Goal: Communication & Community: Answer question/provide support

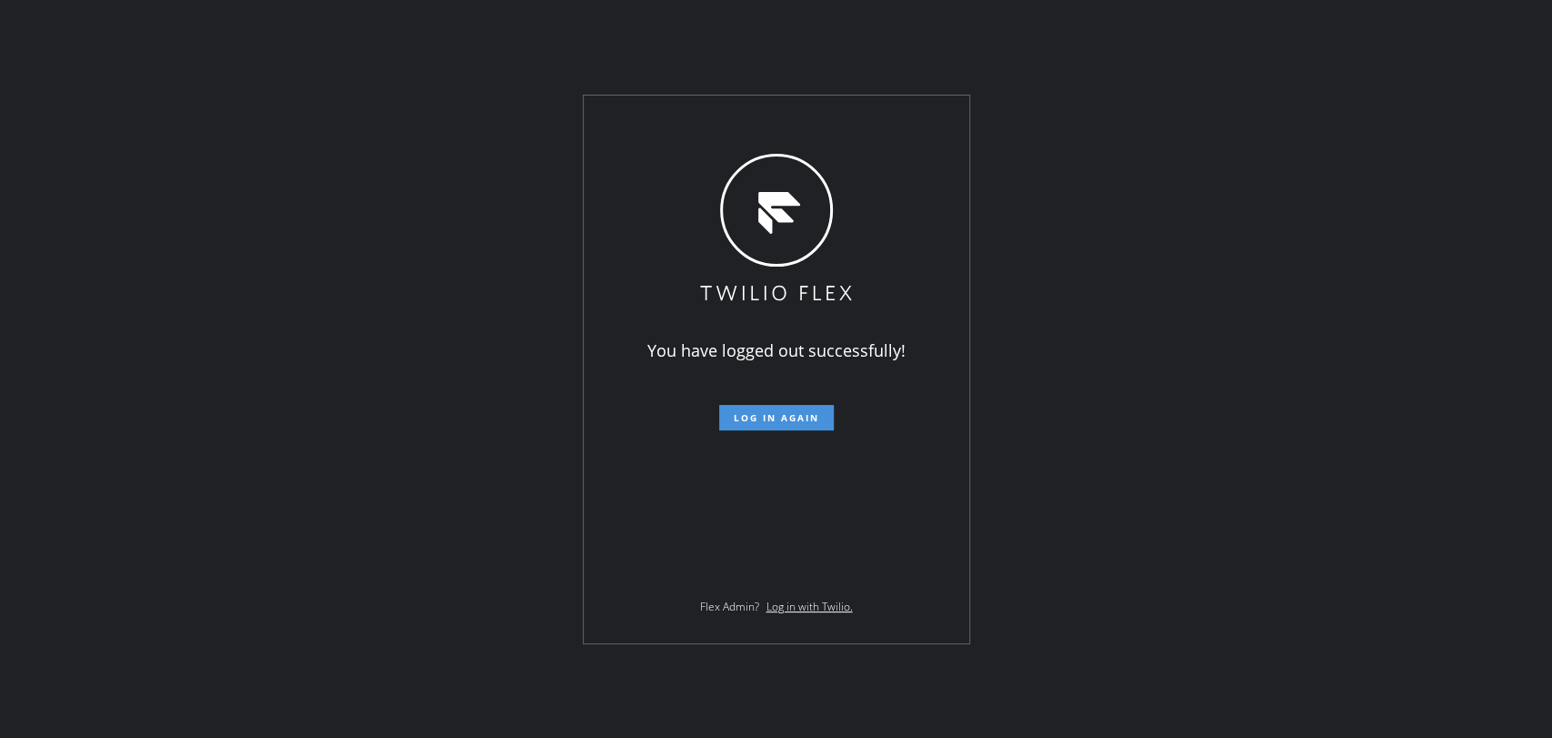
click at [767, 424] on button "Log in again" at bounding box center [776, 417] width 115 height 25
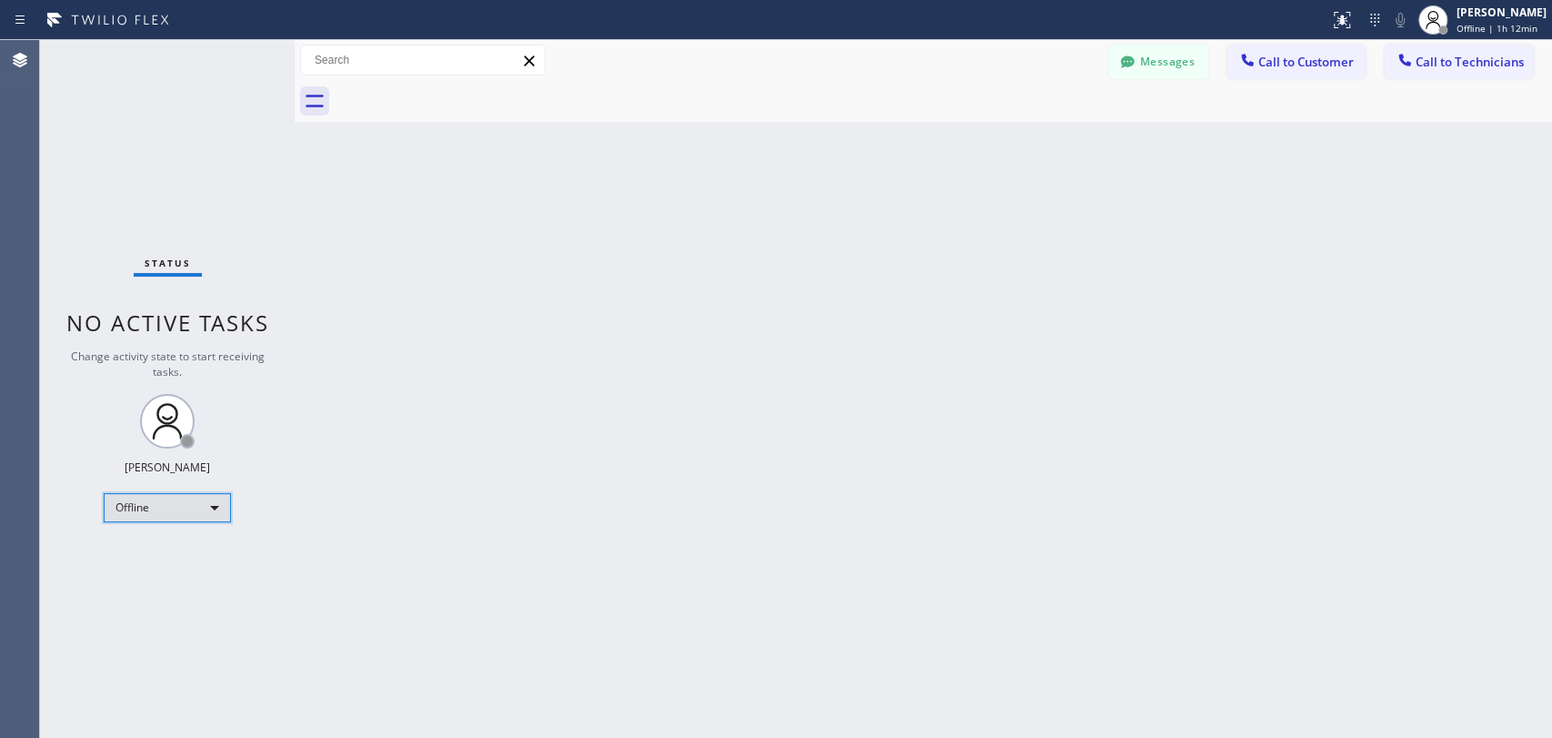
click at [179, 507] on div "Offline" at bounding box center [167, 507] width 127 height 29
drag, startPoint x: 171, startPoint y: 573, endPoint x: 170, endPoint y: 564, distance: 9.1
click at [170, 573] on li "Unavailable" at bounding box center [167, 576] width 124 height 22
click at [1454, 59] on span "Call to Technicians" at bounding box center [1470, 62] width 108 height 16
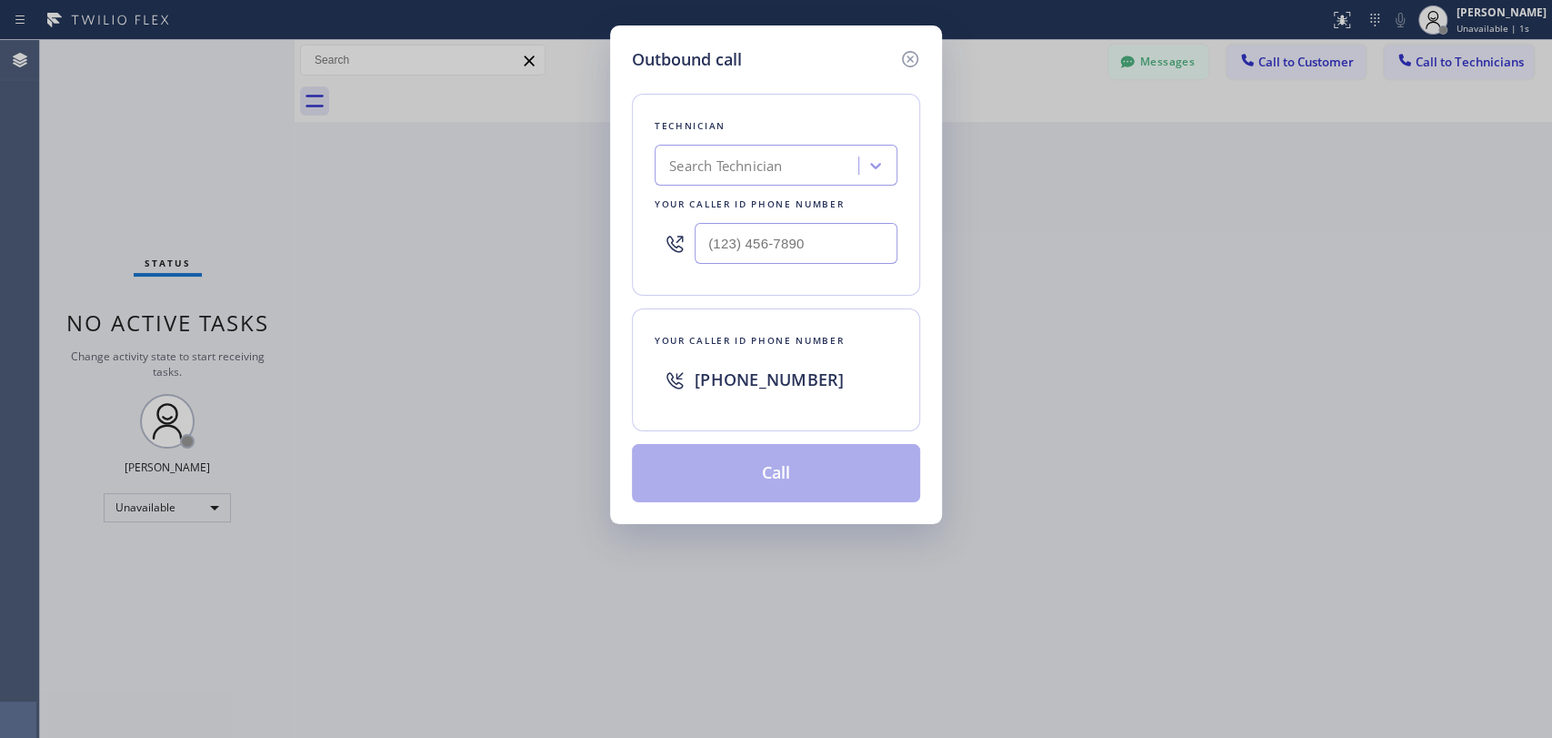
click at [751, 164] on div "Search Technician" at bounding box center [725, 166] width 113 height 21
type input "vadim"
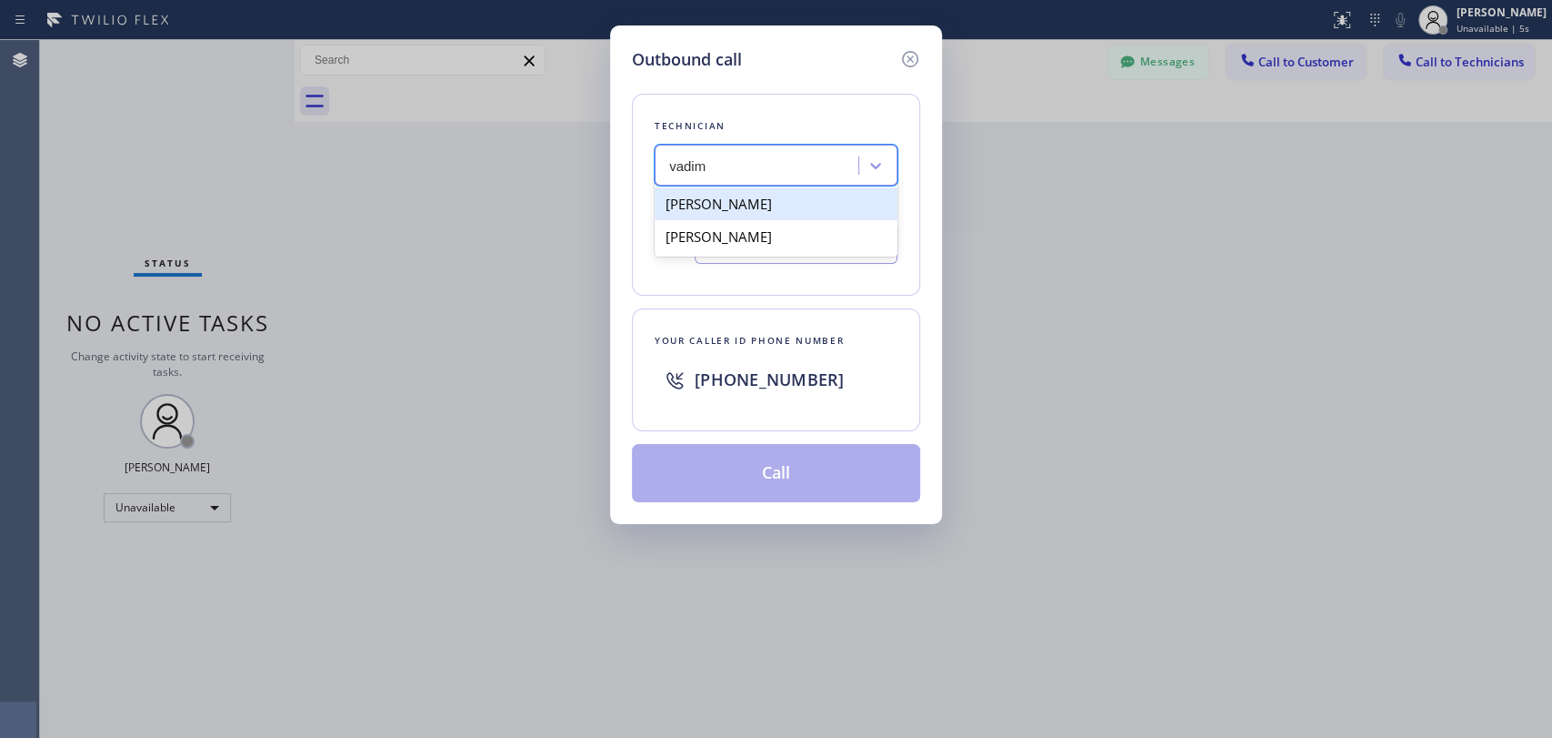
click at [765, 210] on div "[PERSON_NAME]" at bounding box center [776, 203] width 243 height 33
type input "[PHONE_NUMBER]"
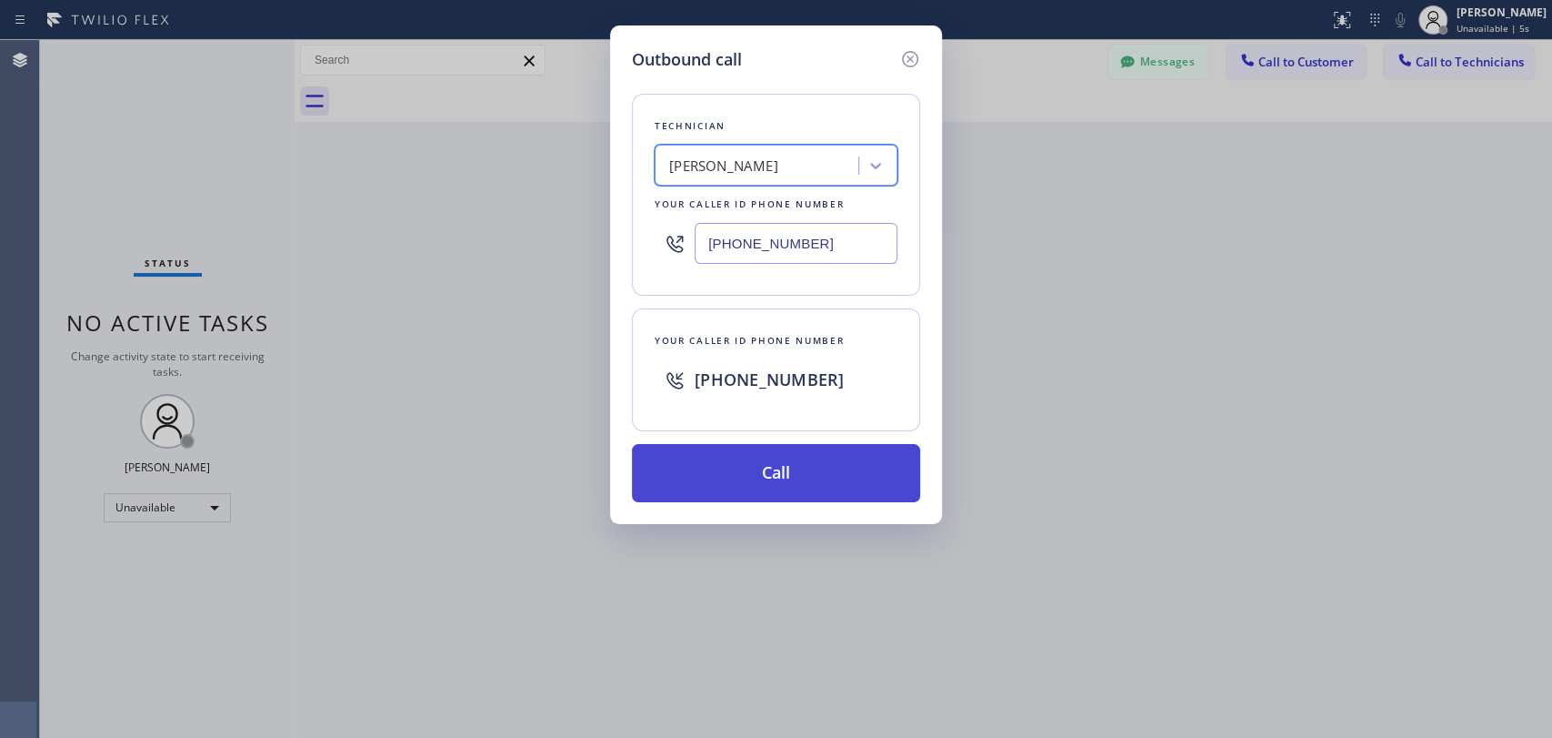
click at [782, 477] on button "Call" at bounding box center [776, 473] width 288 height 58
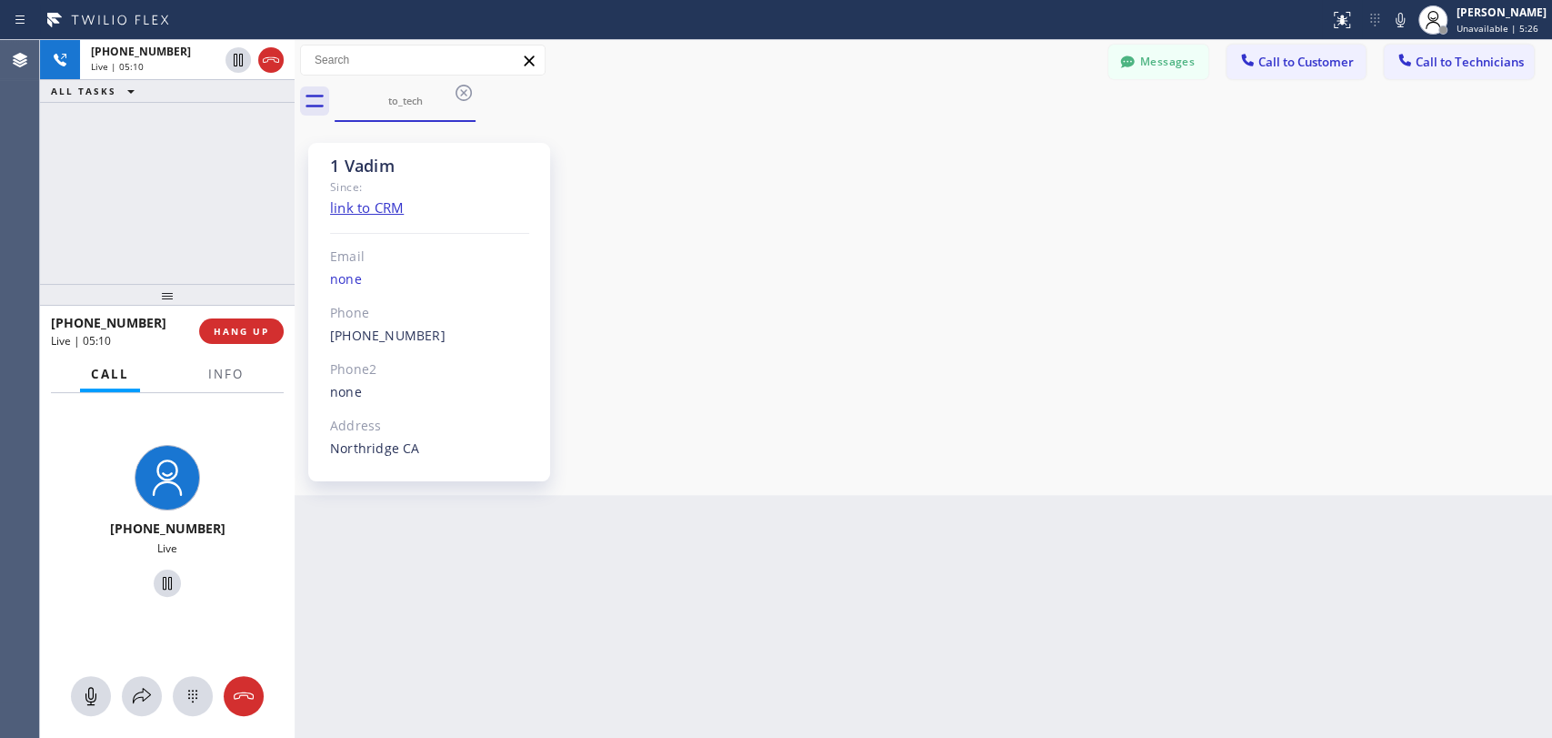
click at [240, 215] on div "[PHONE_NUMBER] Live | 05:10 ALL TASKS ALL TASKS ACTIVE TASKS TASKS IN WRAP UP" at bounding box center [167, 162] width 255 height 244
click at [266, 333] on span "HANG UP" at bounding box center [241, 331] width 55 height 13
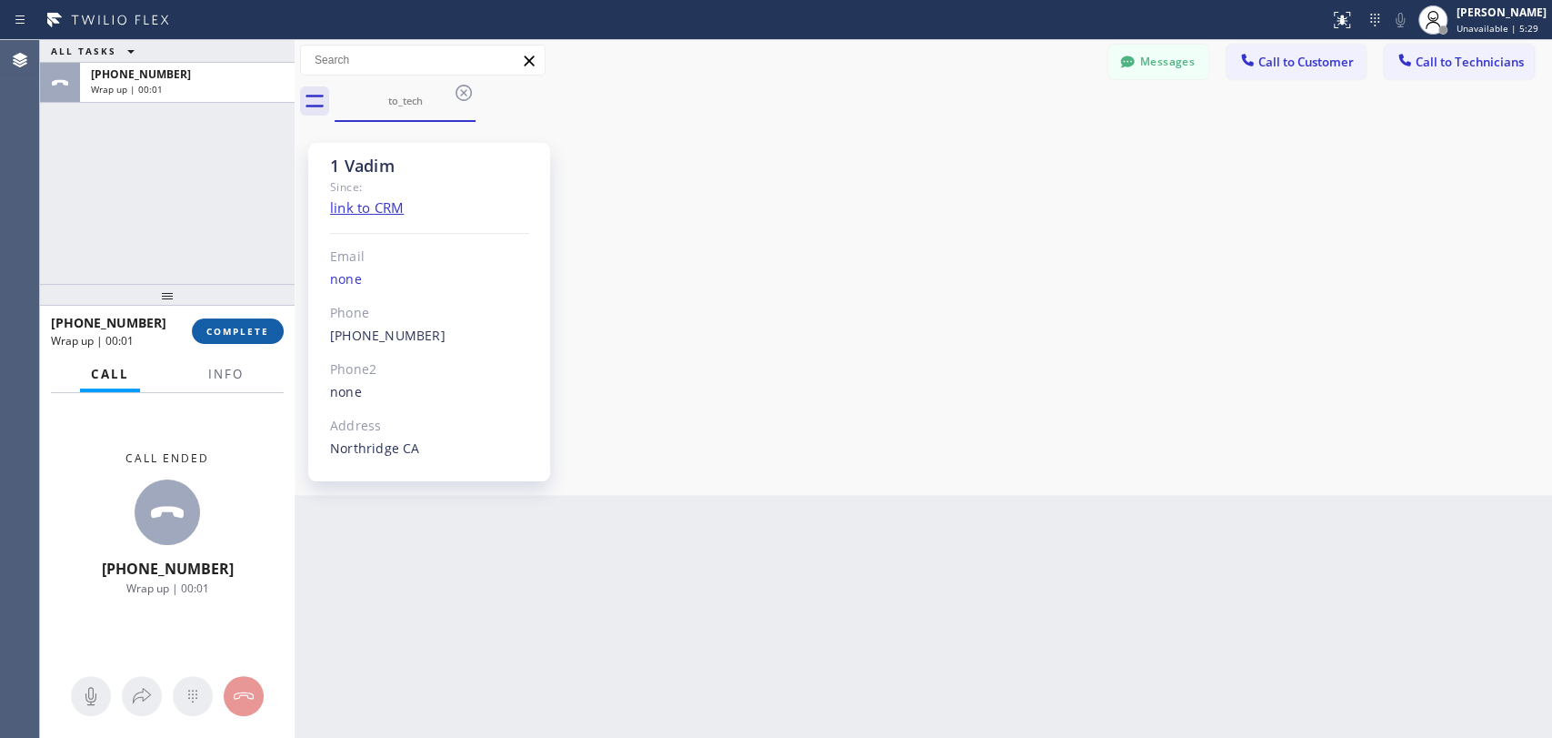
click at [264, 329] on span "COMPLETE" at bounding box center [237, 331] width 63 height 13
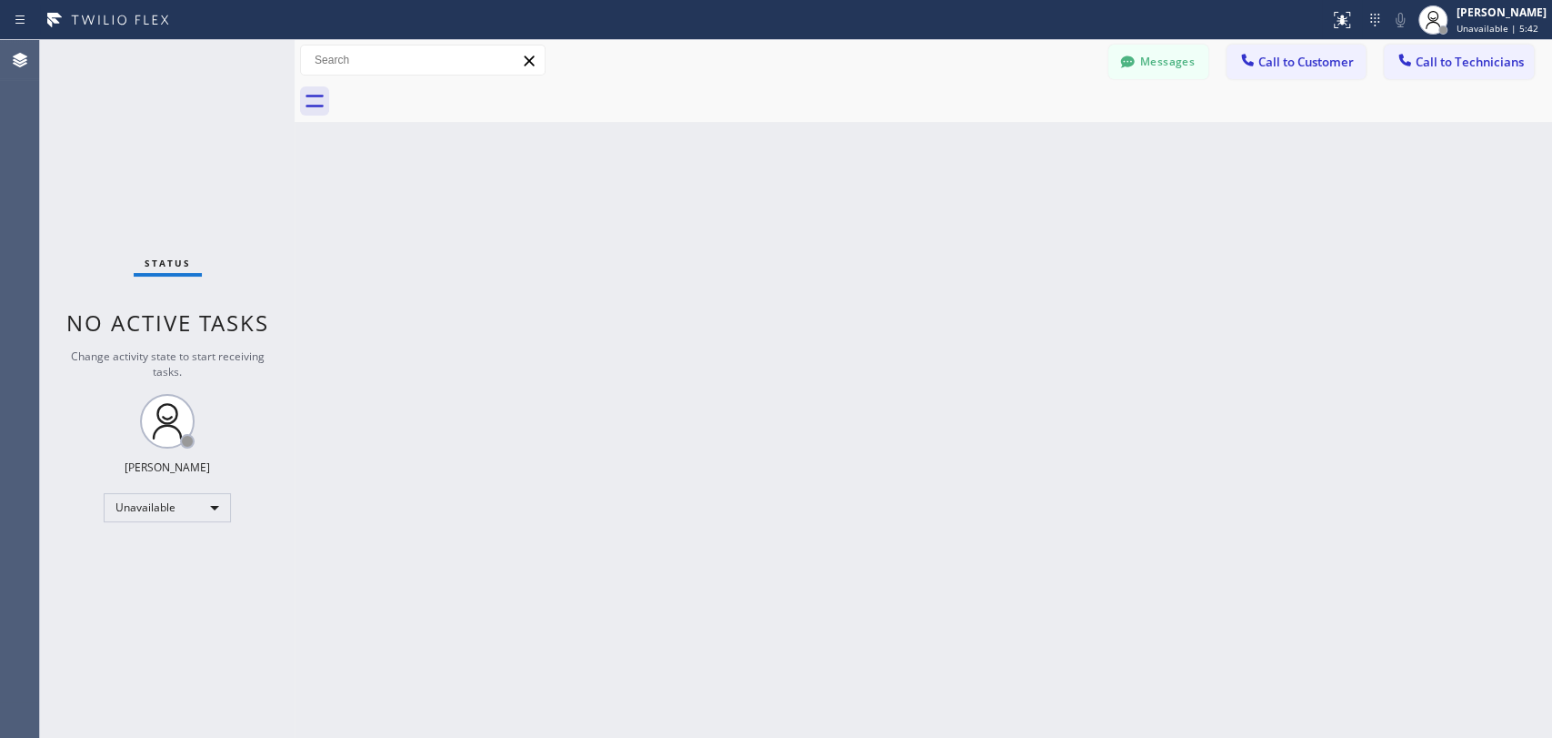
click at [1256, 221] on div "Back to Dashboard Change Sender ID Customers Technicians [PERSON_NAME] [DATE] 0…" at bounding box center [924, 389] width 1258 height 698
click at [143, 509] on div "Unavailable" at bounding box center [167, 507] width 127 height 29
click at [149, 555] on li "Available" at bounding box center [167, 553] width 124 height 22
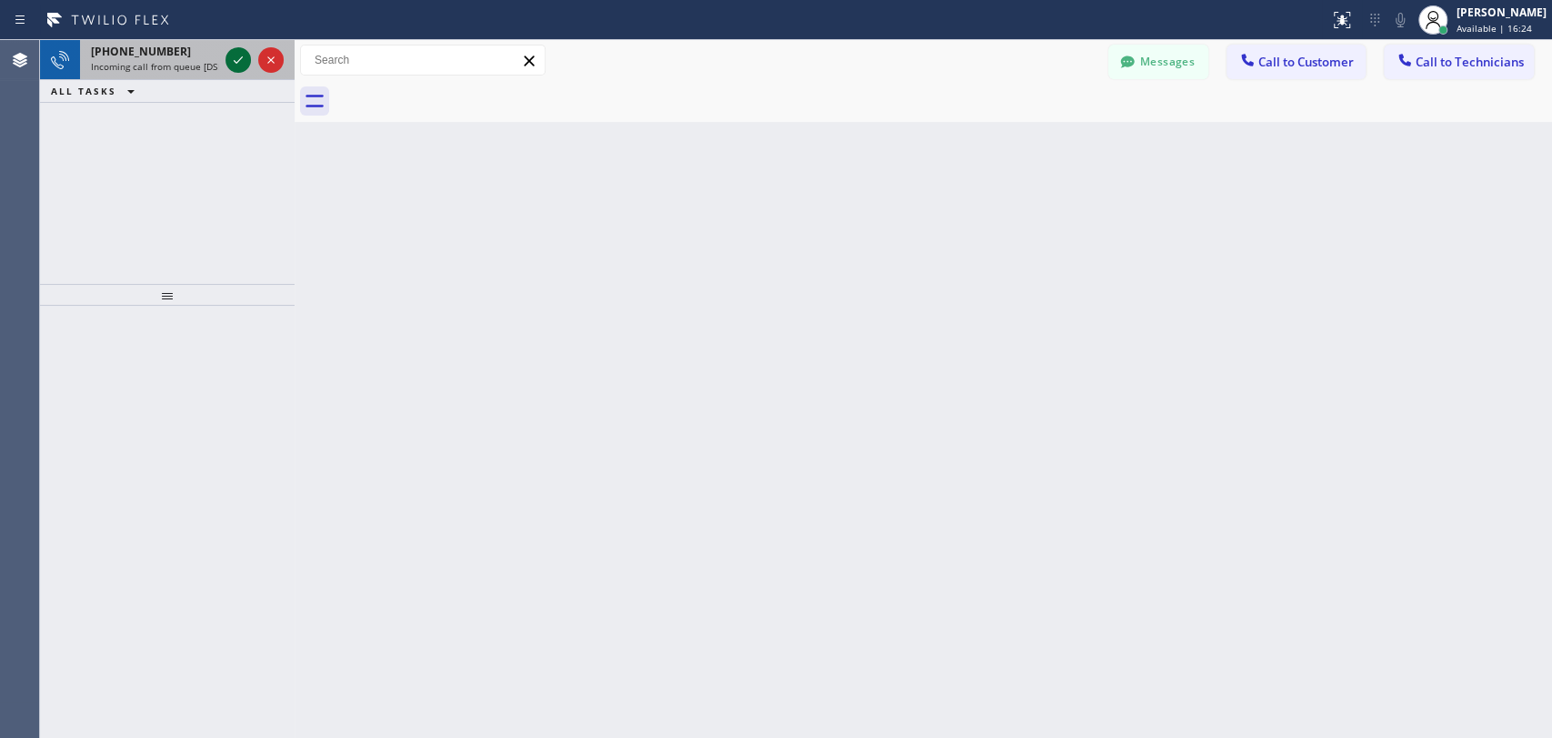
click at [240, 61] on icon at bounding box center [238, 60] width 22 height 22
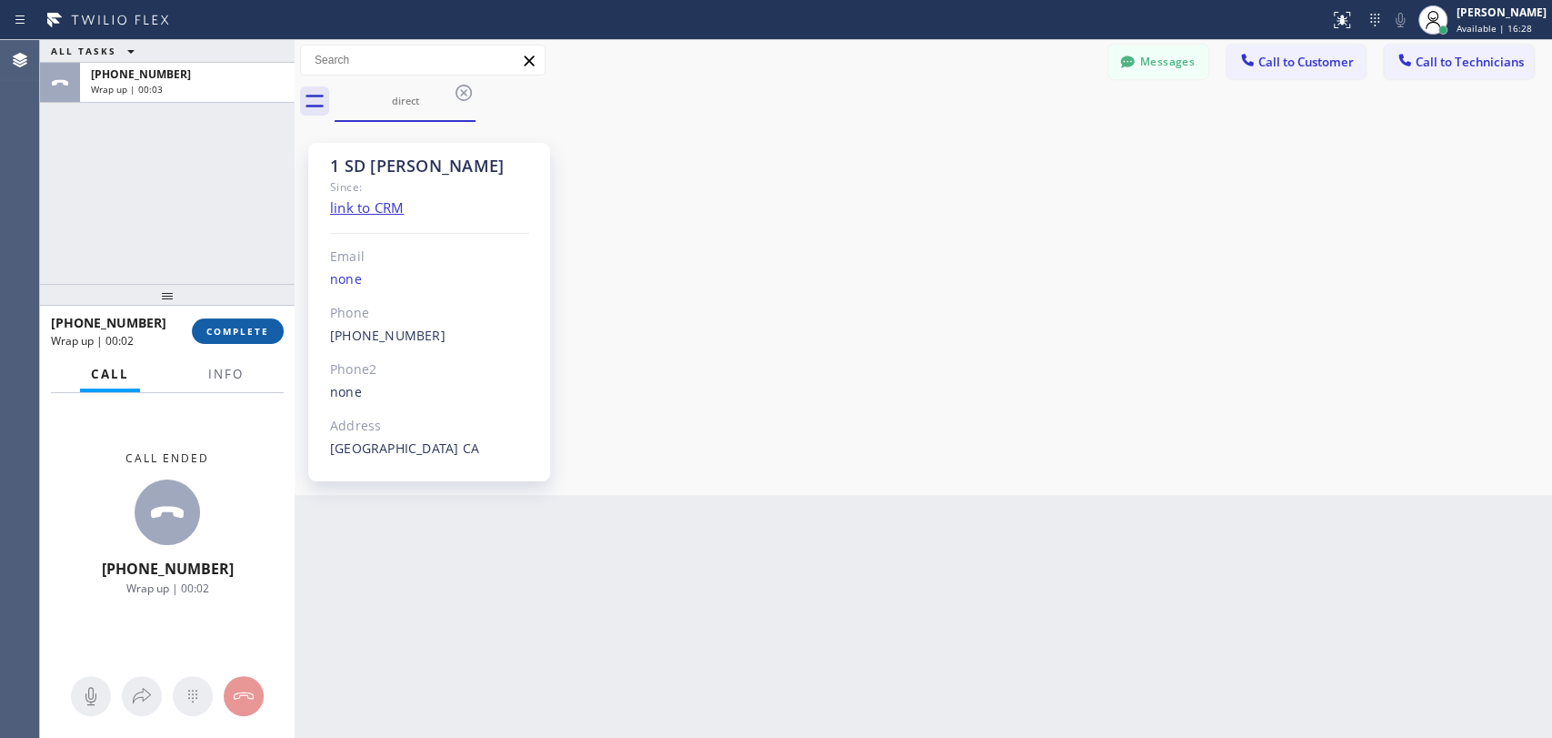
click at [246, 334] on span "COMPLETE" at bounding box center [237, 331] width 63 height 13
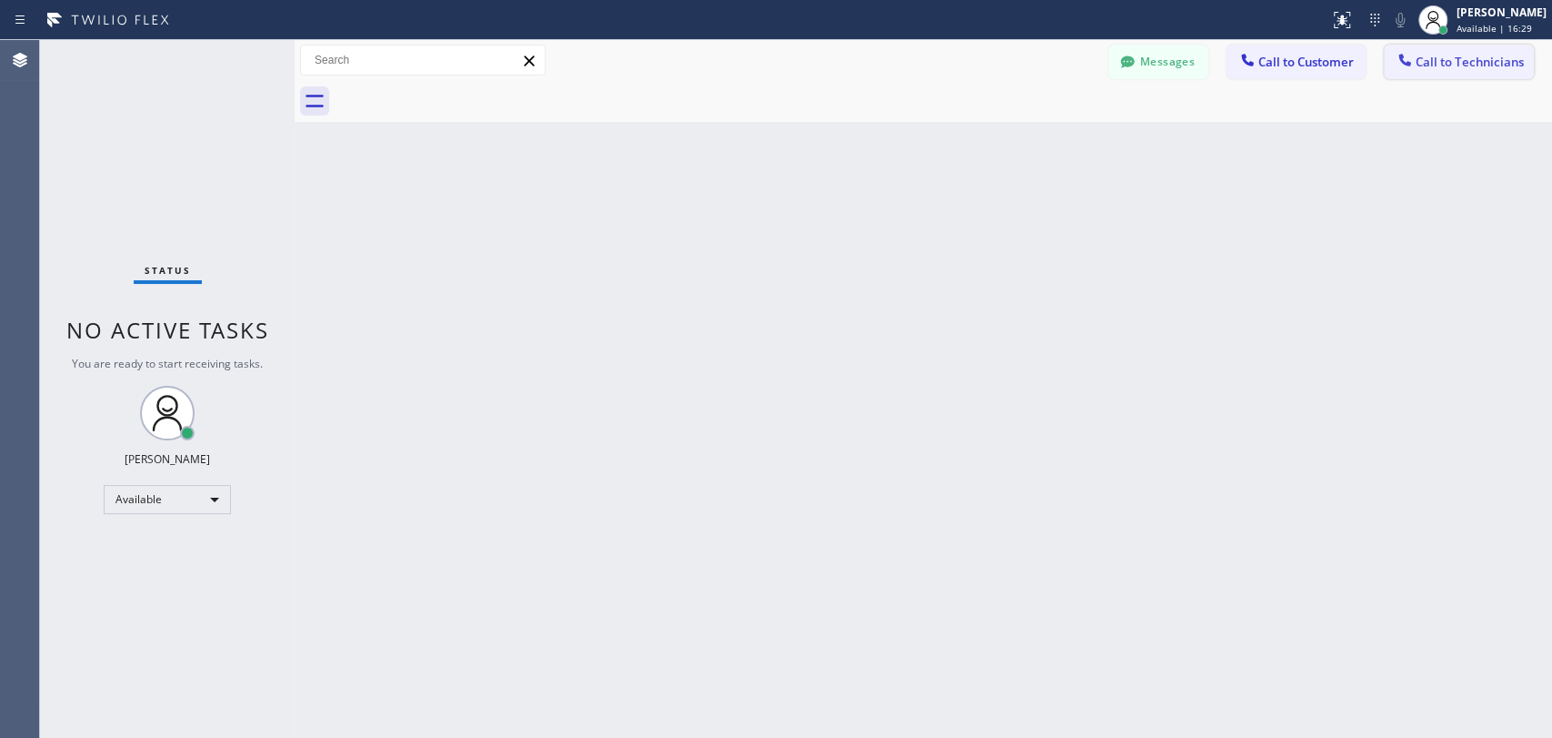
click at [1468, 65] on span "Call to Technicians" at bounding box center [1470, 62] width 108 height 16
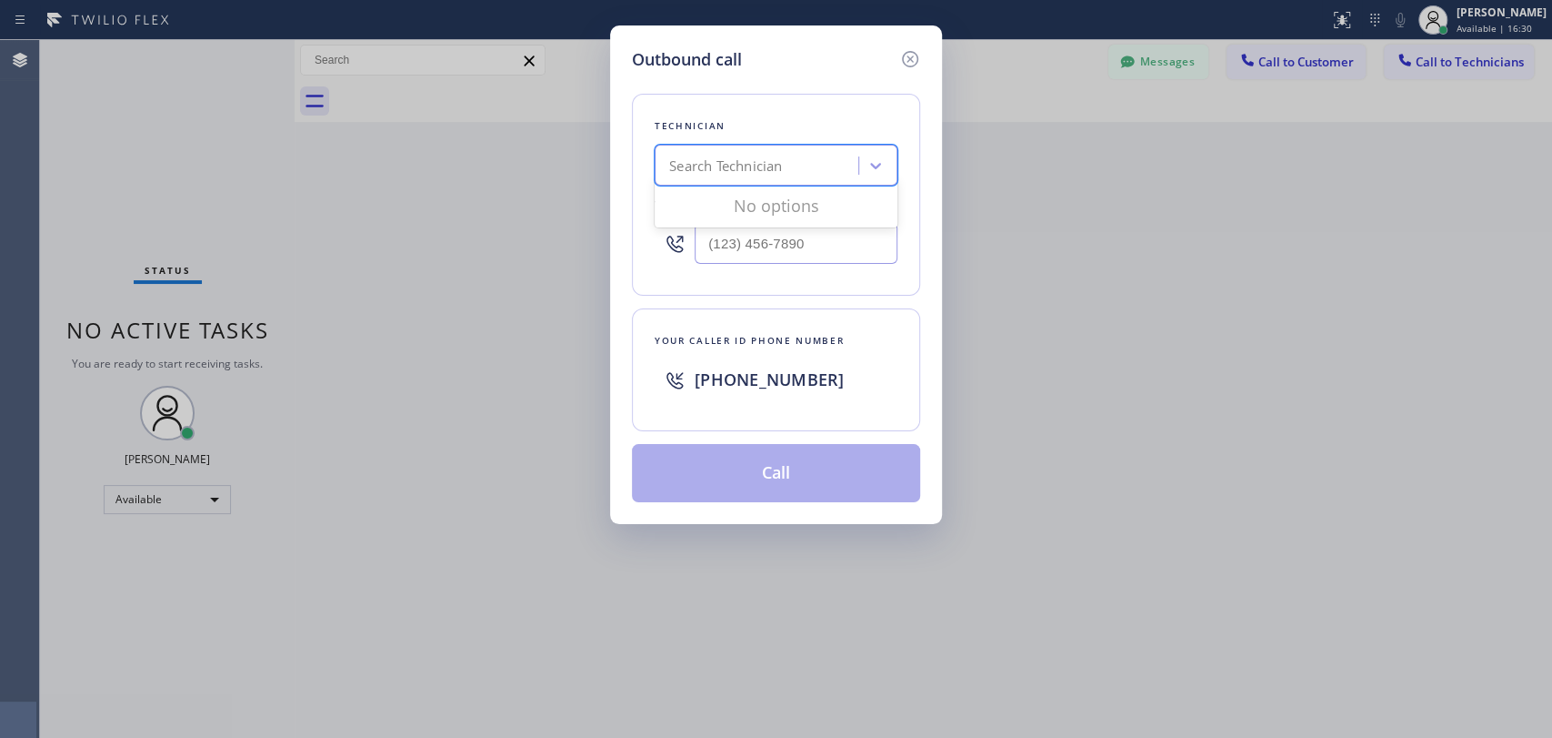
click at [775, 166] on div "Search Technician" at bounding box center [725, 166] width 113 height 21
type input "[PERSON_NAME]"
click at [757, 212] on div "[PERSON_NAME]" at bounding box center [776, 203] width 243 height 33
type input "[PHONE_NUMBER]"
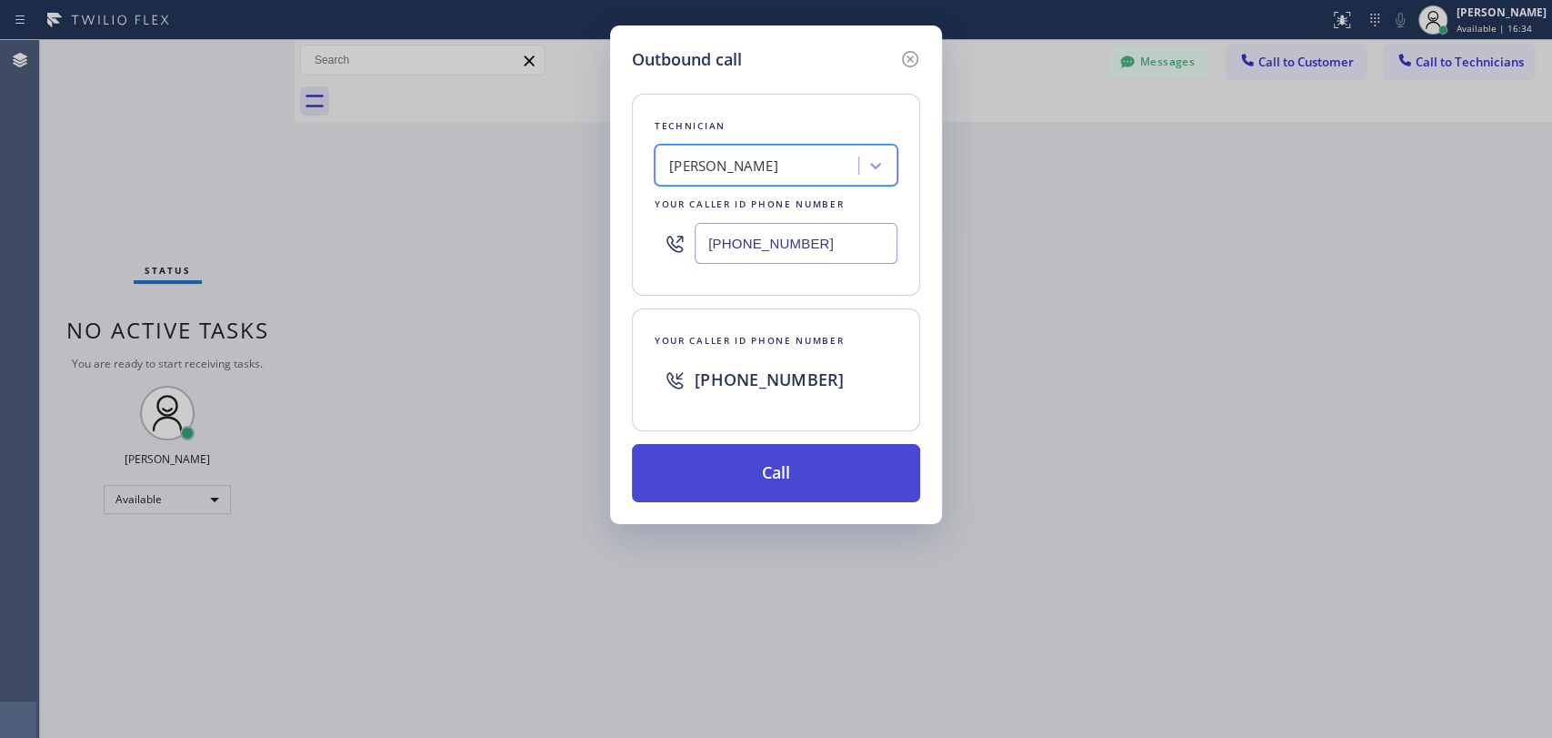
click at [789, 468] on button "Call" at bounding box center [776, 473] width 288 height 58
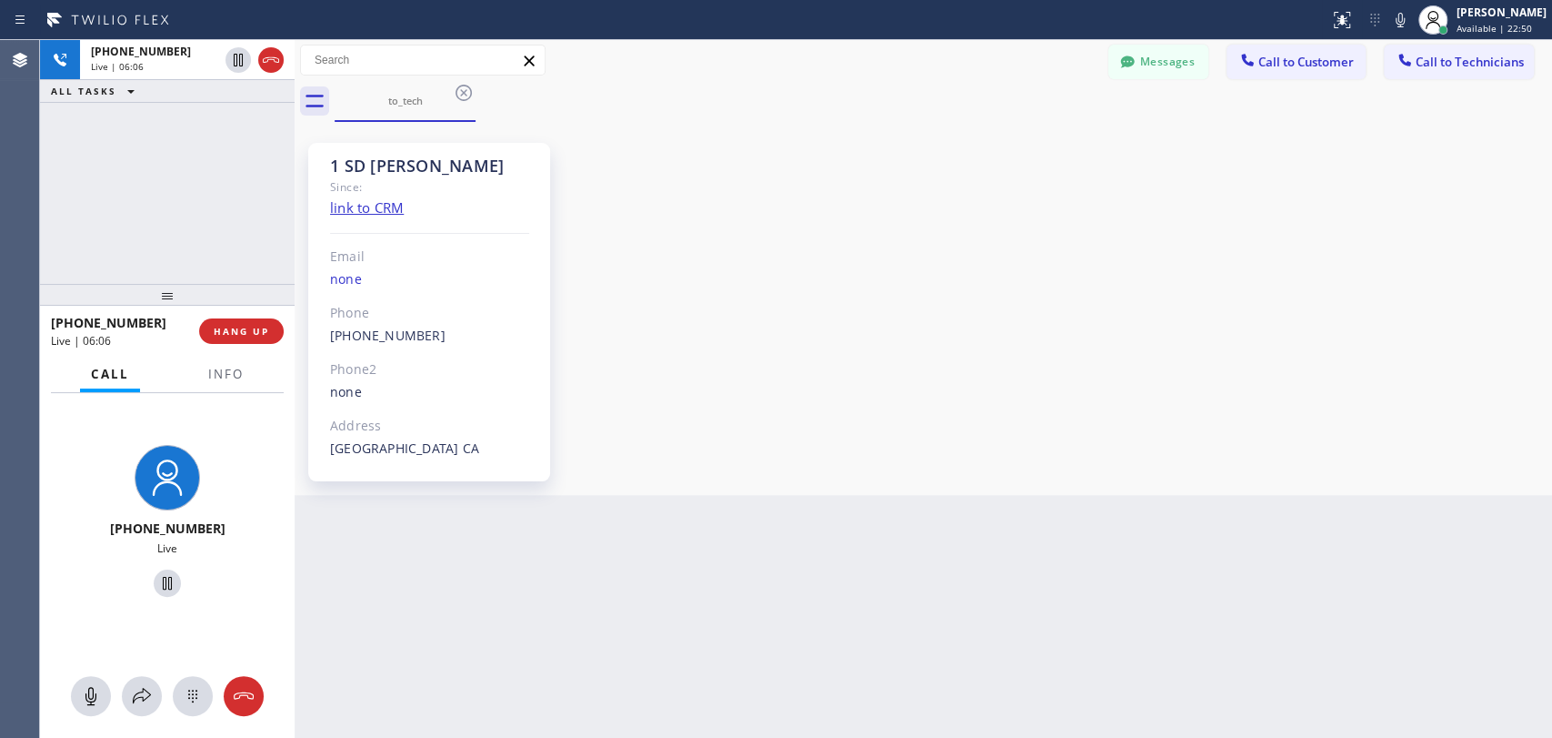
click at [247, 225] on div "[PHONE_NUMBER] Live | 06:06 ALL TASKS ALL TASKS ACTIVE TASKS TASKS IN WRAP UP" at bounding box center [167, 162] width 255 height 244
drag, startPoint x: 1347, startPoint y: 186, endPoint x: 1340, endPoint y: 172, distance: 15.9
click at [1347, 186] on div "1 SD [PERSON_NAME] Since: link to CRM Email none Phone [PHONE_NUMBER] Outbound …" at bounding box center [923, 308] width 1249 height 364
click at [276, 238] on div "[PHONE_NUMBER] Live | 06:46 ALL TASKS ALL TASKS ACTIVE TASKS TASKS IN WRAP UP" at bounding box center [167, 162] width 255 height 244
click at [272, 336] on button "HANG UP" at bounding box center [241, 330] width 85 height 25
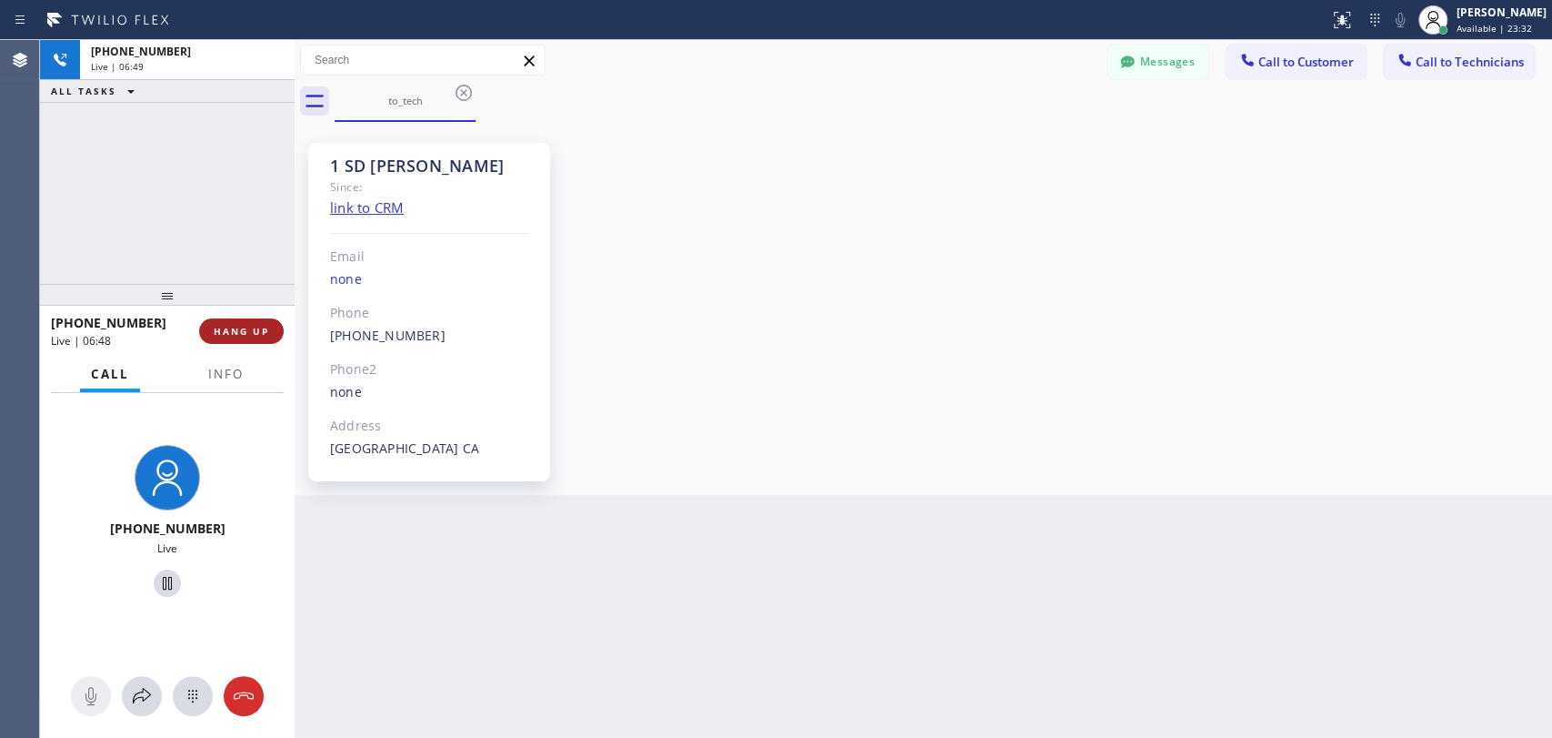
click at [272, 334] on button "HANG UP" at bounding box center [241, 330] width 85 height 25
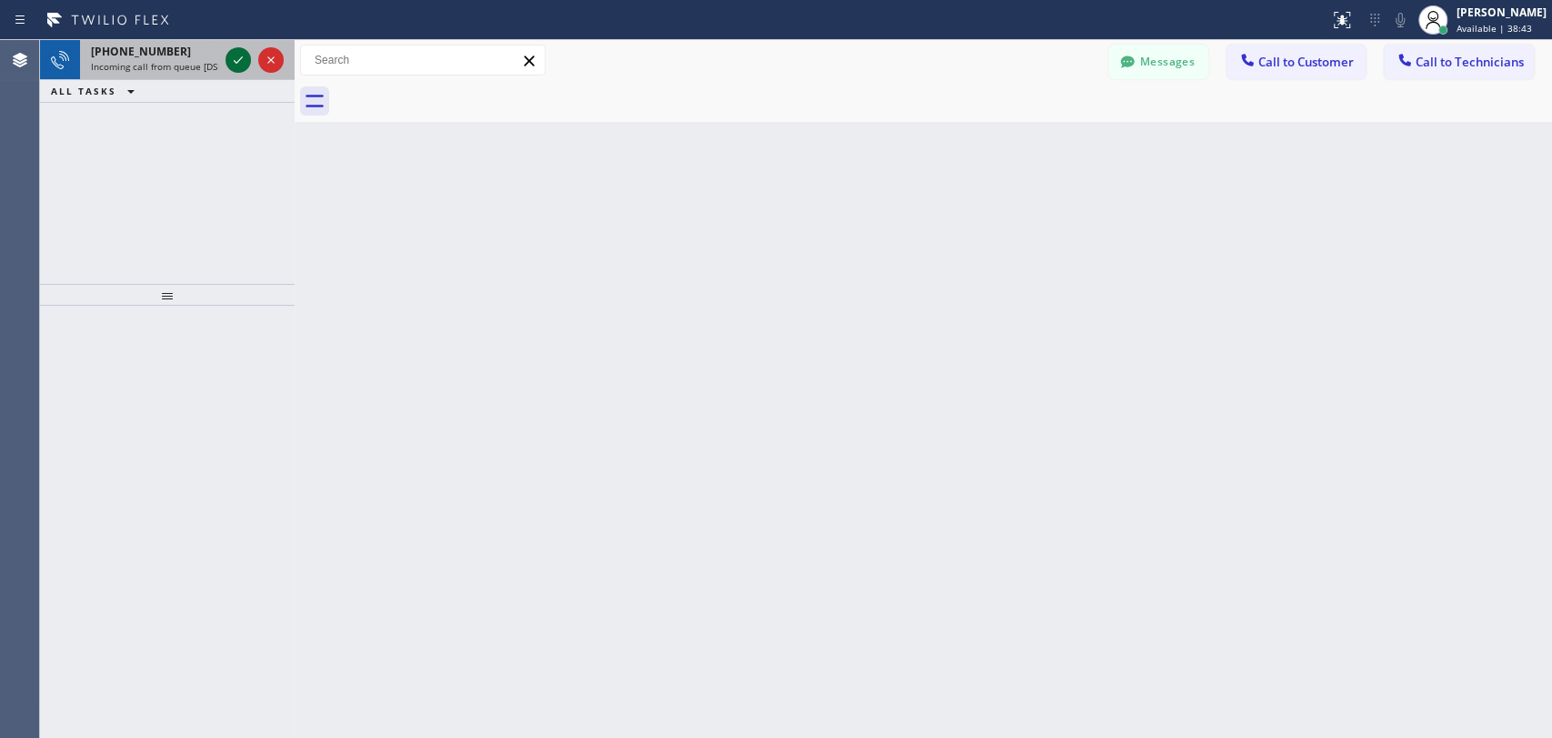
click at [236, 65] on icon at bounding box center [238, 60] width 22 height 22
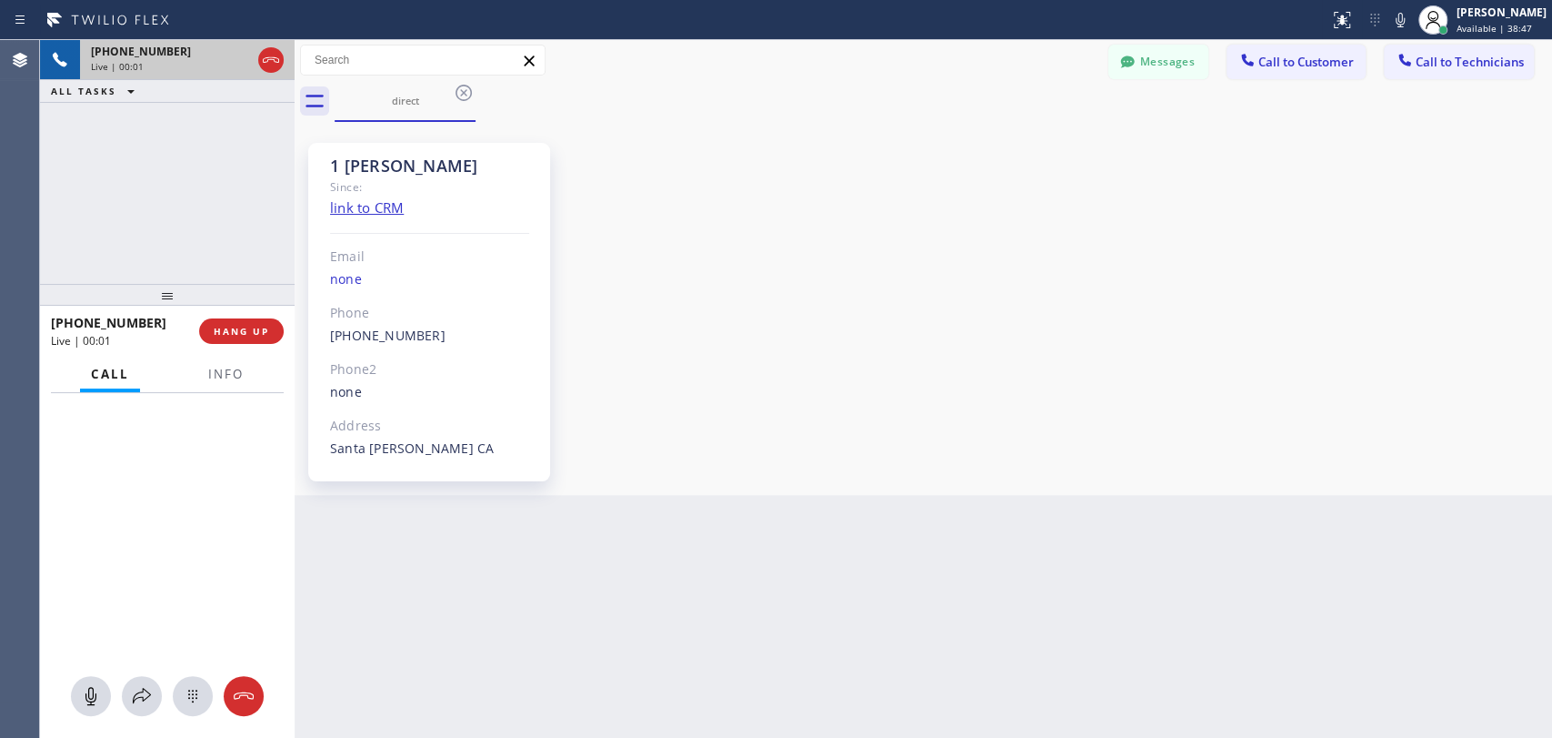
scroll to position [581, 0]
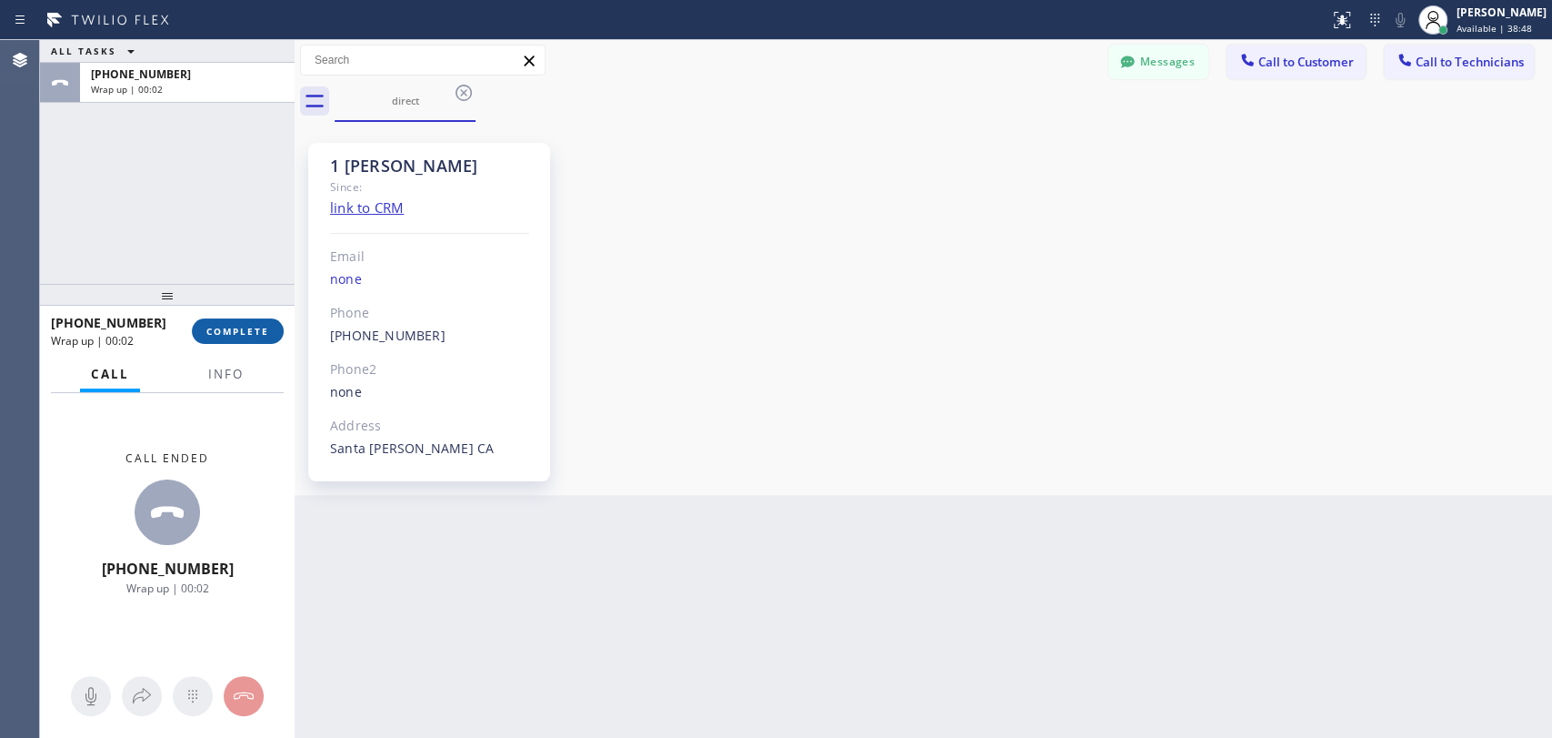
click at [220, 330] on span "COMPLETE" at bounding box center [237, 331] width 63 height 13
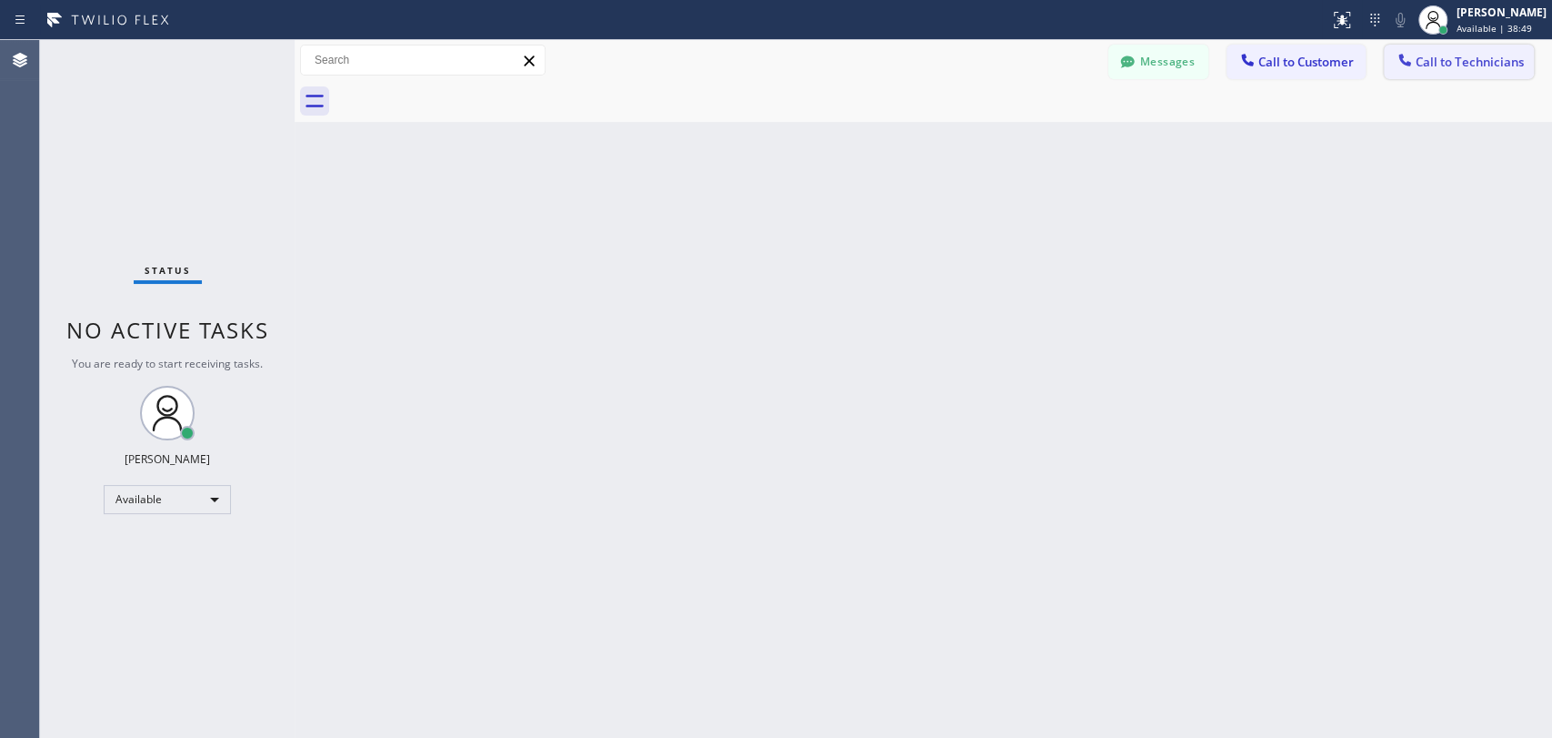
click at [1431, 55] on span "Call to Technicians" at bounding box center [1470, 62] width 108 height 16
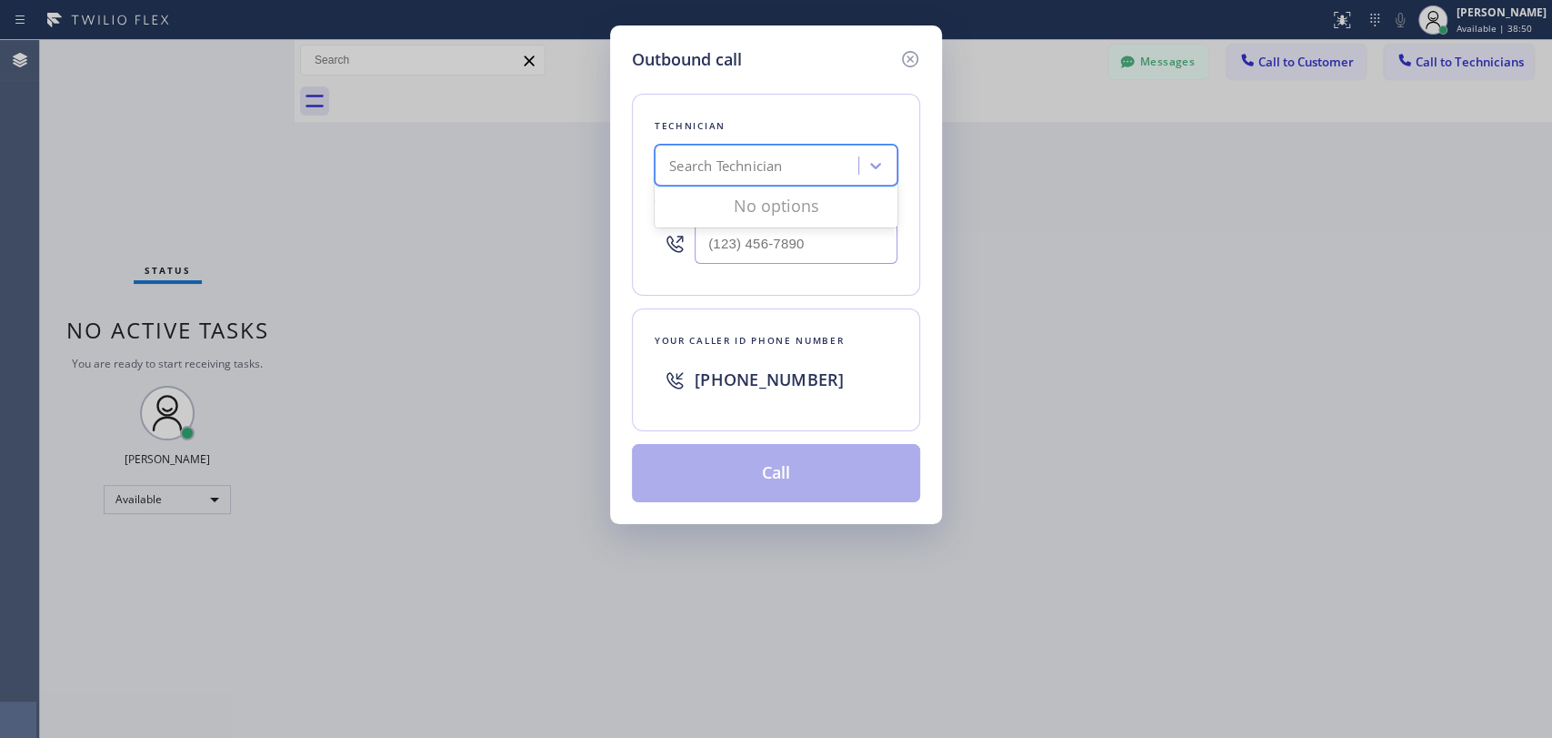
click at [808, 165] on div "Search Technician" at bounding box center [759, 166] width 198 height 32
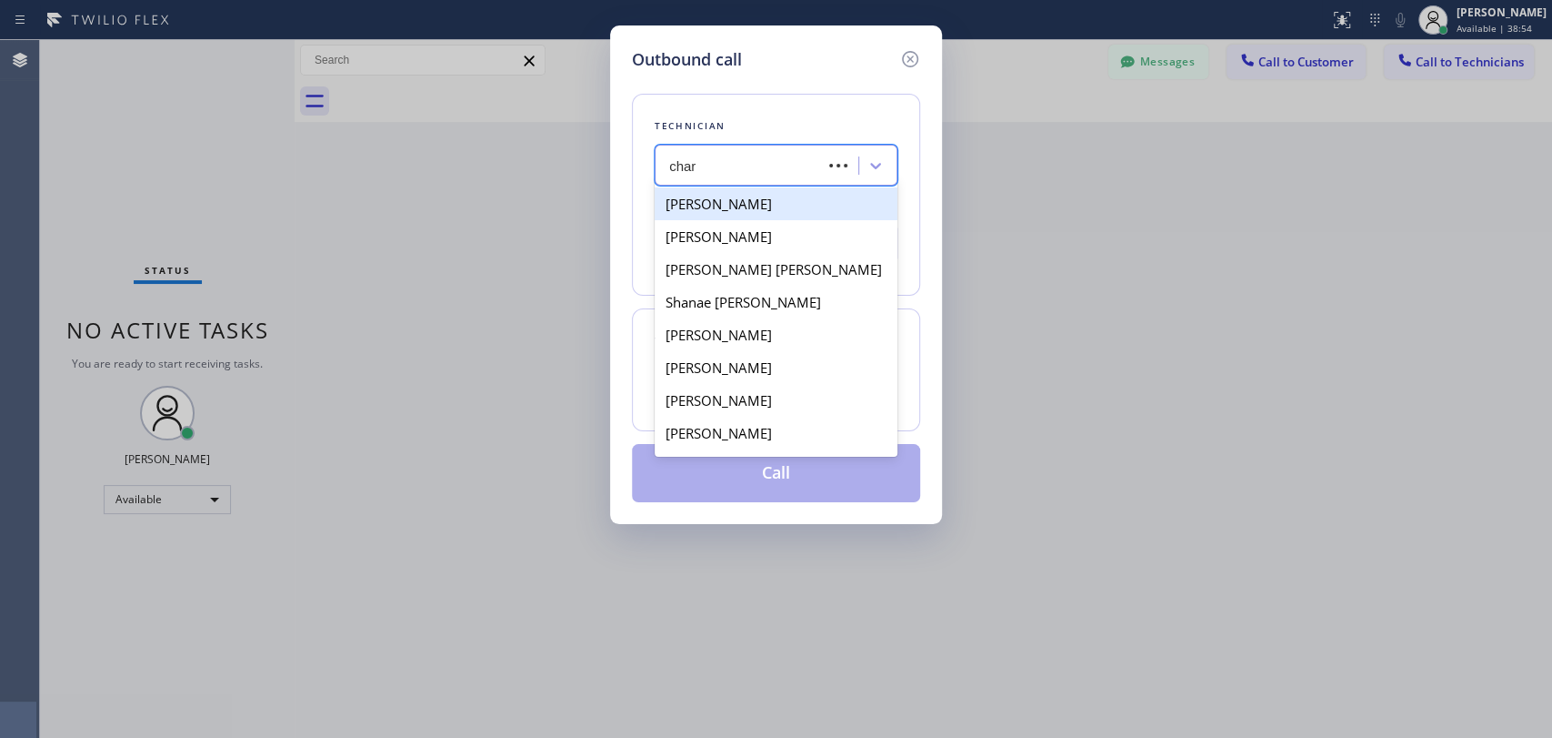
type input "chara"
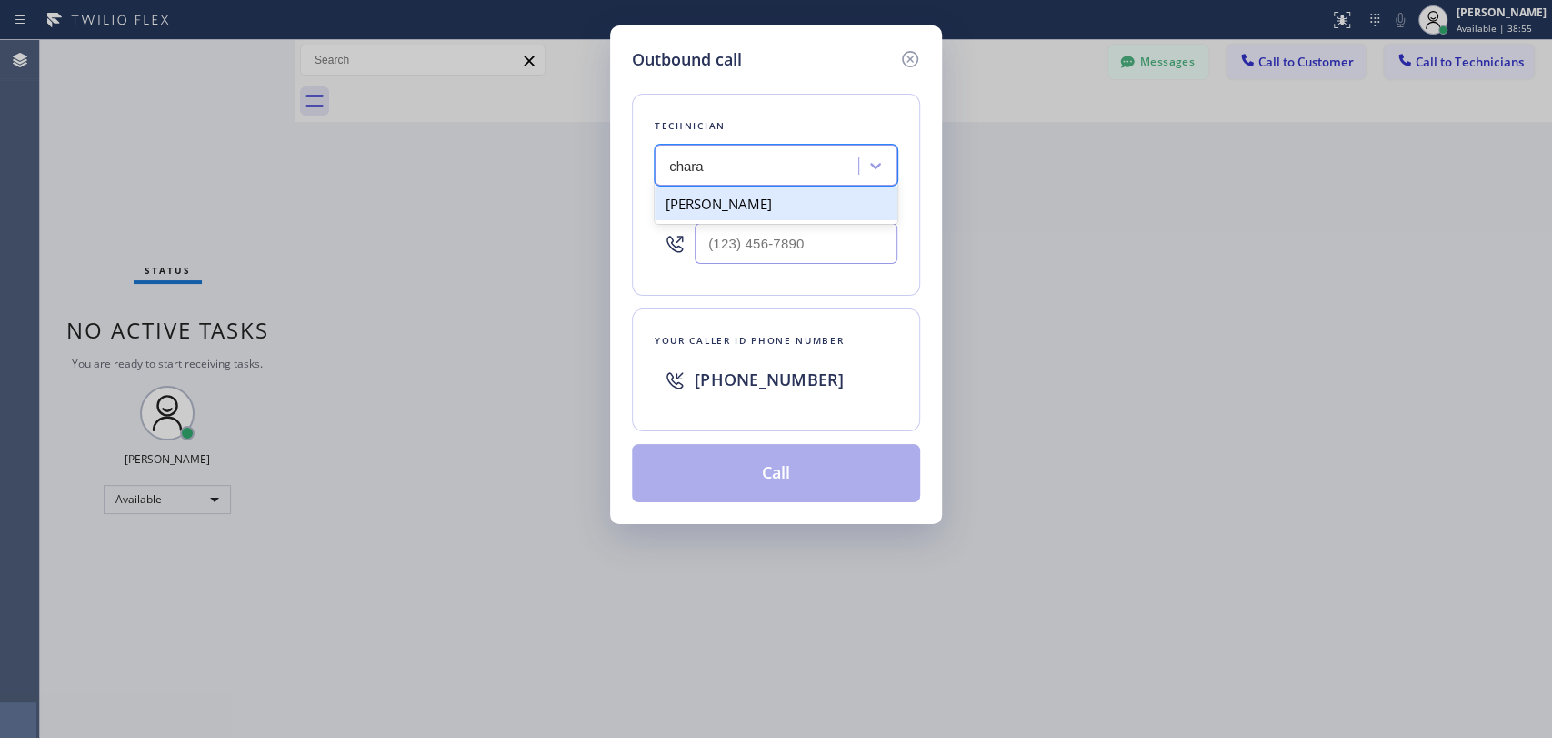
click at [778, 198] on div "[PERSON_NAME]" at bounding box center [776, 203] width 243 height 33
type input "[PHONE_NUMBER]"
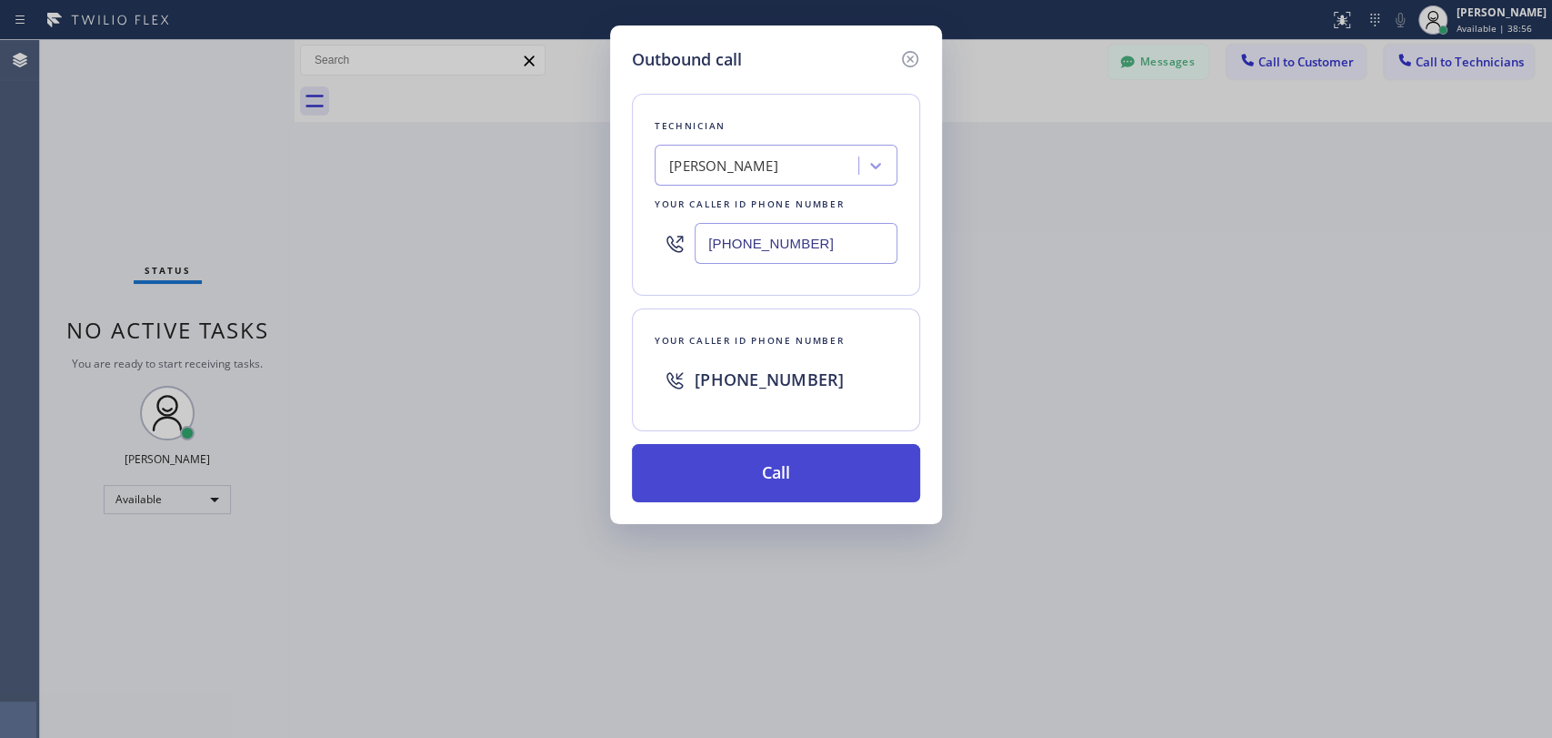
drag, startPoint x: 767, startPoint y: 465, endPoint x: 768, endPoint y: 453, distance: 11.9
click at [767, 464] on button "Call" at bounding box center [776, 473] width 288 height 58
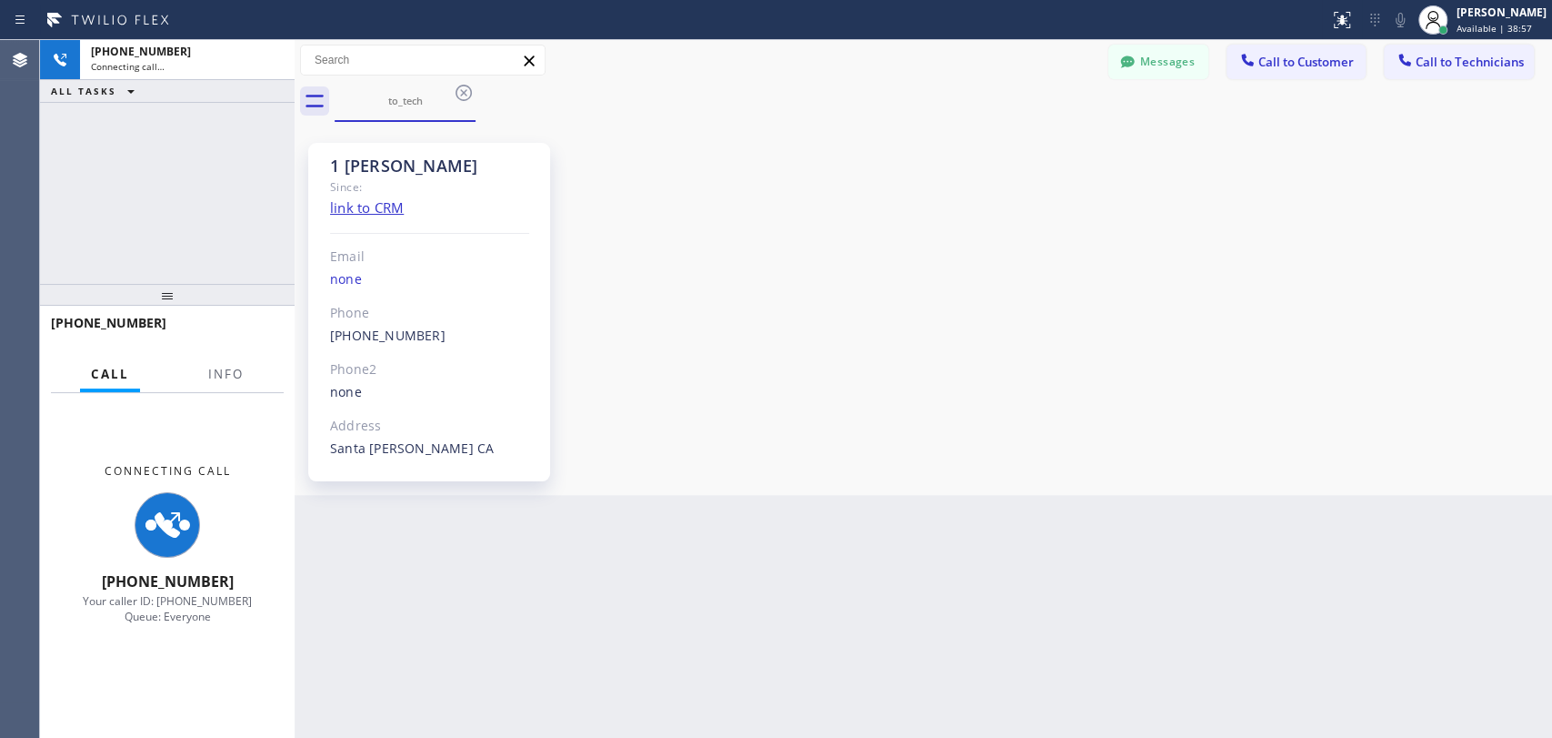
scroll to position [581, 0]
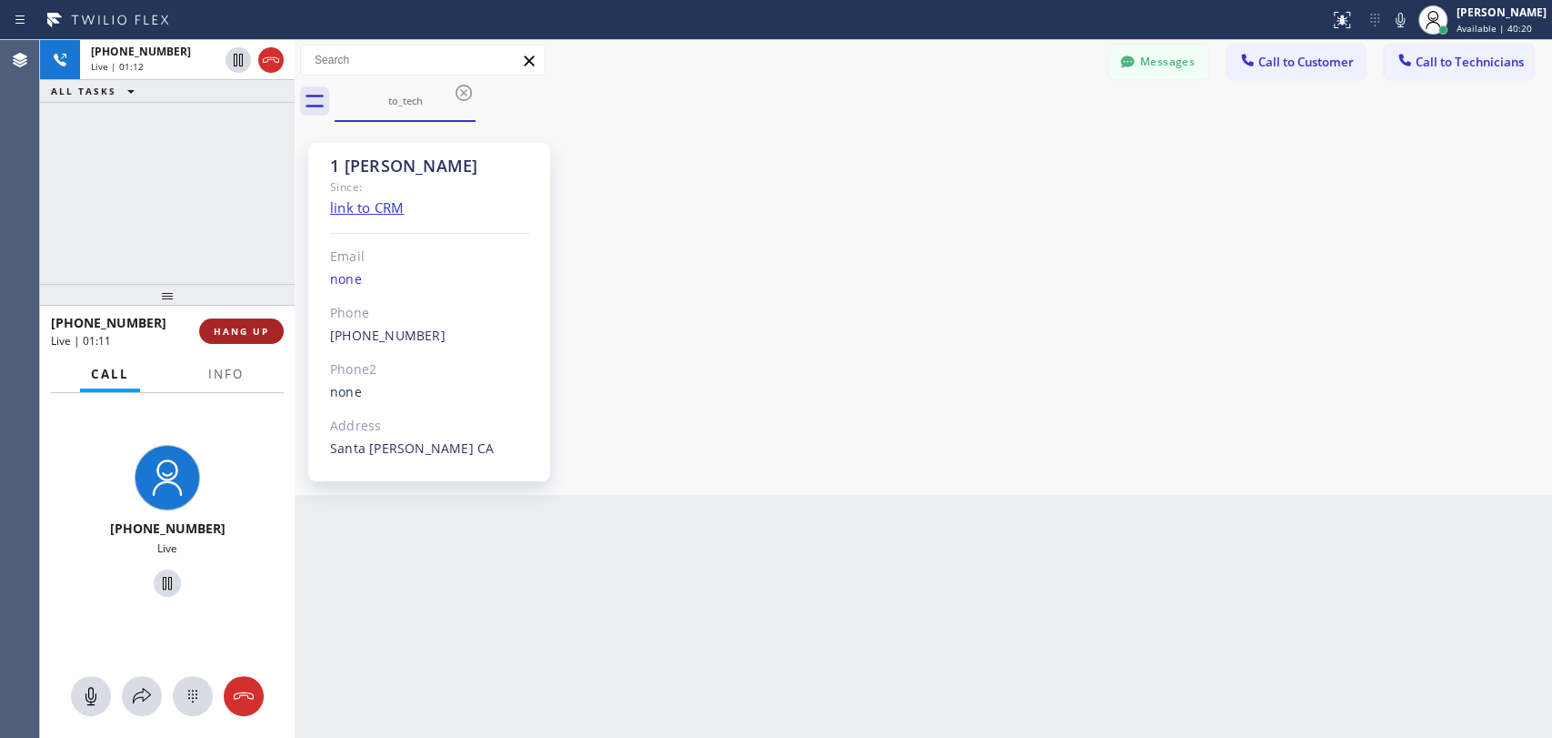
click at [255, 333] on span "HANG UP" at bounding box center [241, 331] width 55 height 13
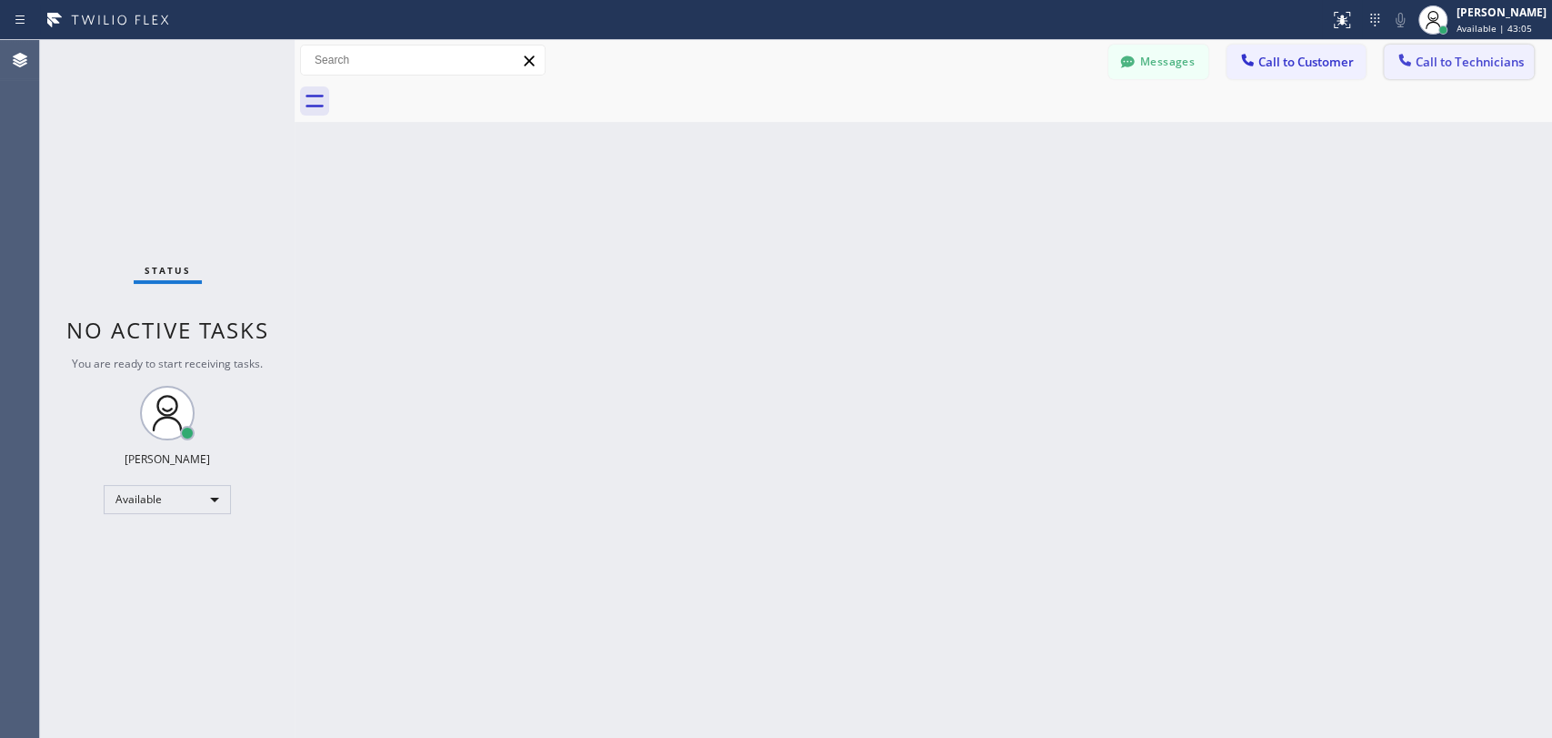
click at [1427, 66] on span "Call to Technicians" at bounding box center [1470, 62] width 108 height 16
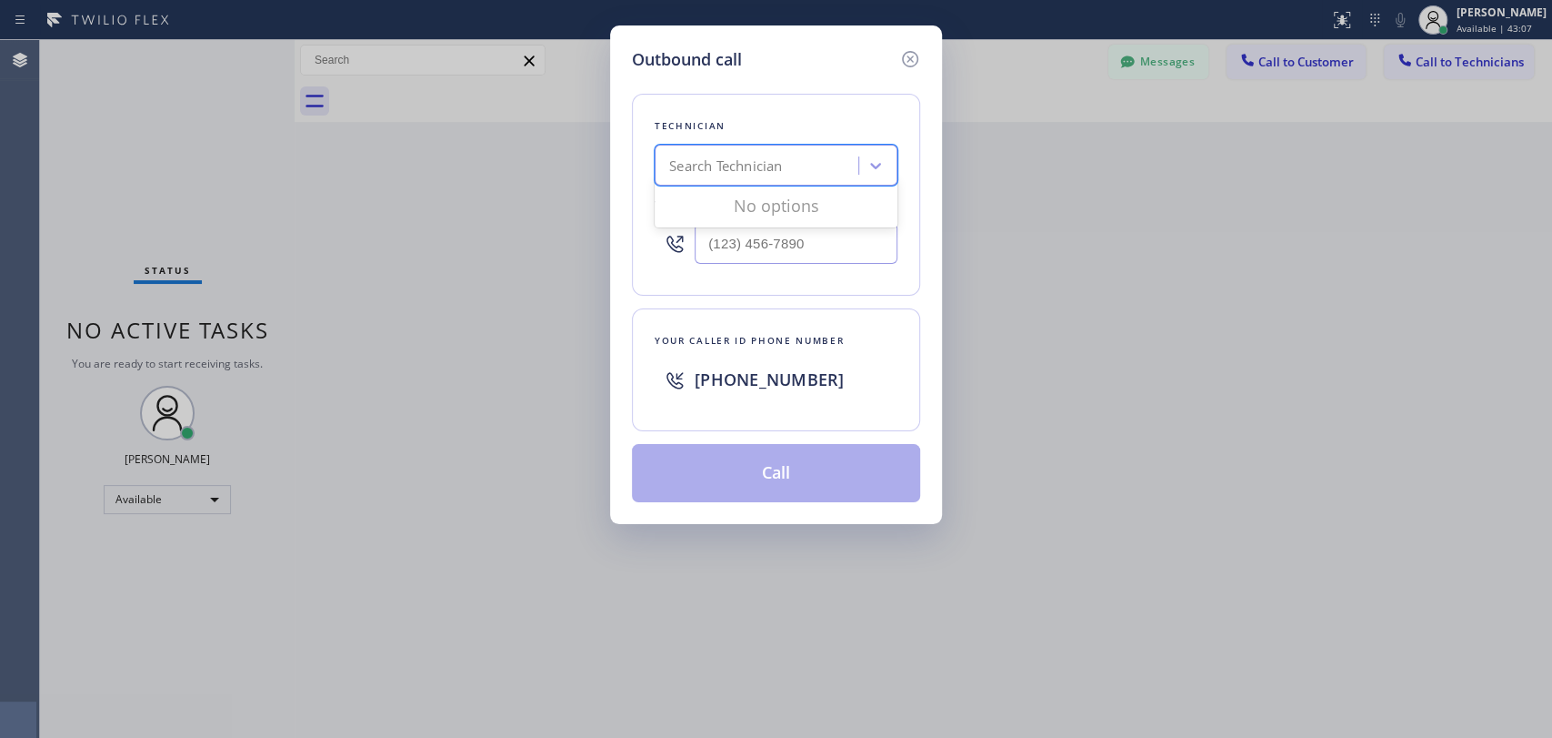
click at [736, 167] on div "Search Technician" at bounding box center [725, 166] width 113 height 21
type input "vadim"
click at [769, 203] on div "[PERSON_NAME]" at bounding box center [776, 203] width 243 height 33
type input "[PHONE_NUMBER]"
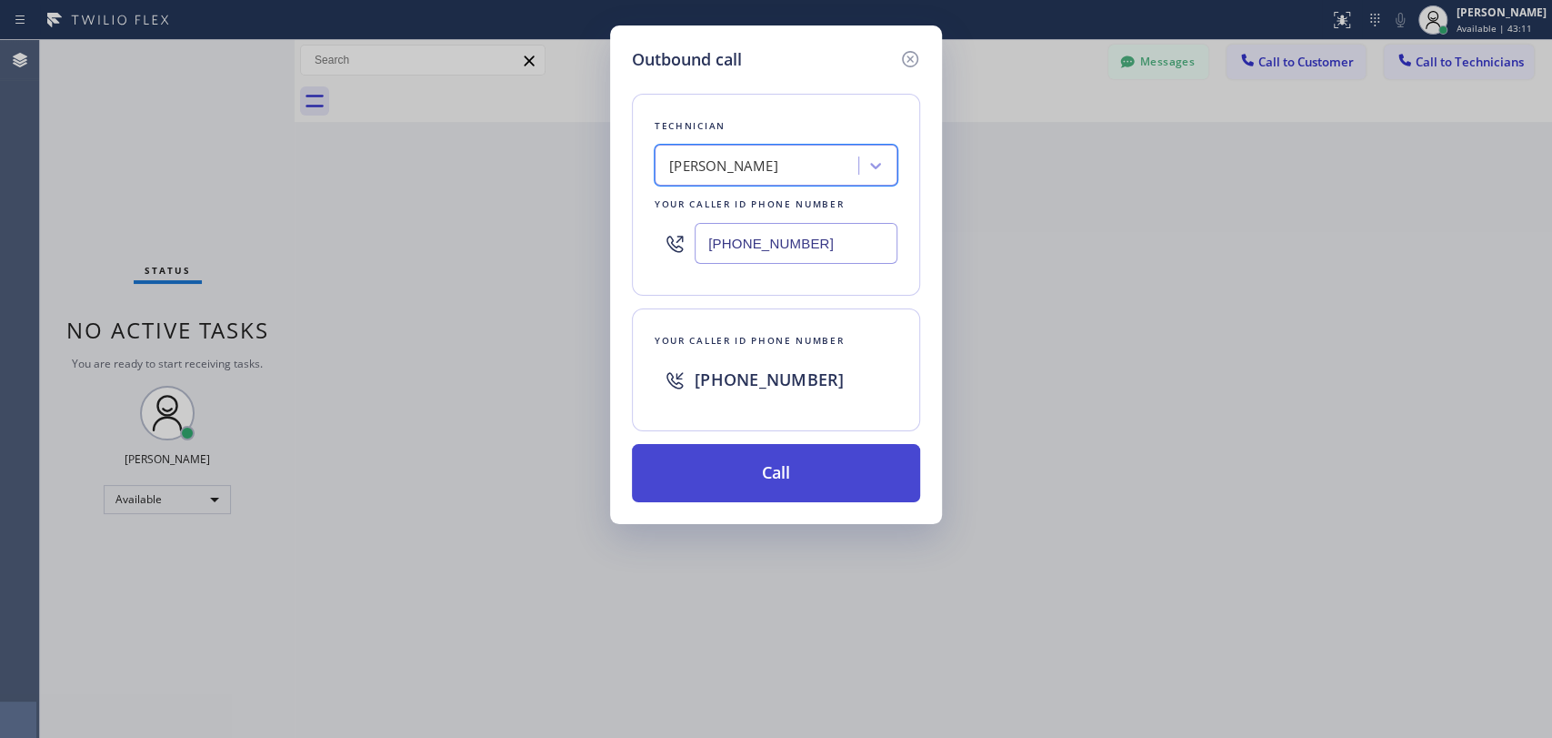
click at [794, 469] on button "Call" at bounding box center [776, 473] width 288 height 58
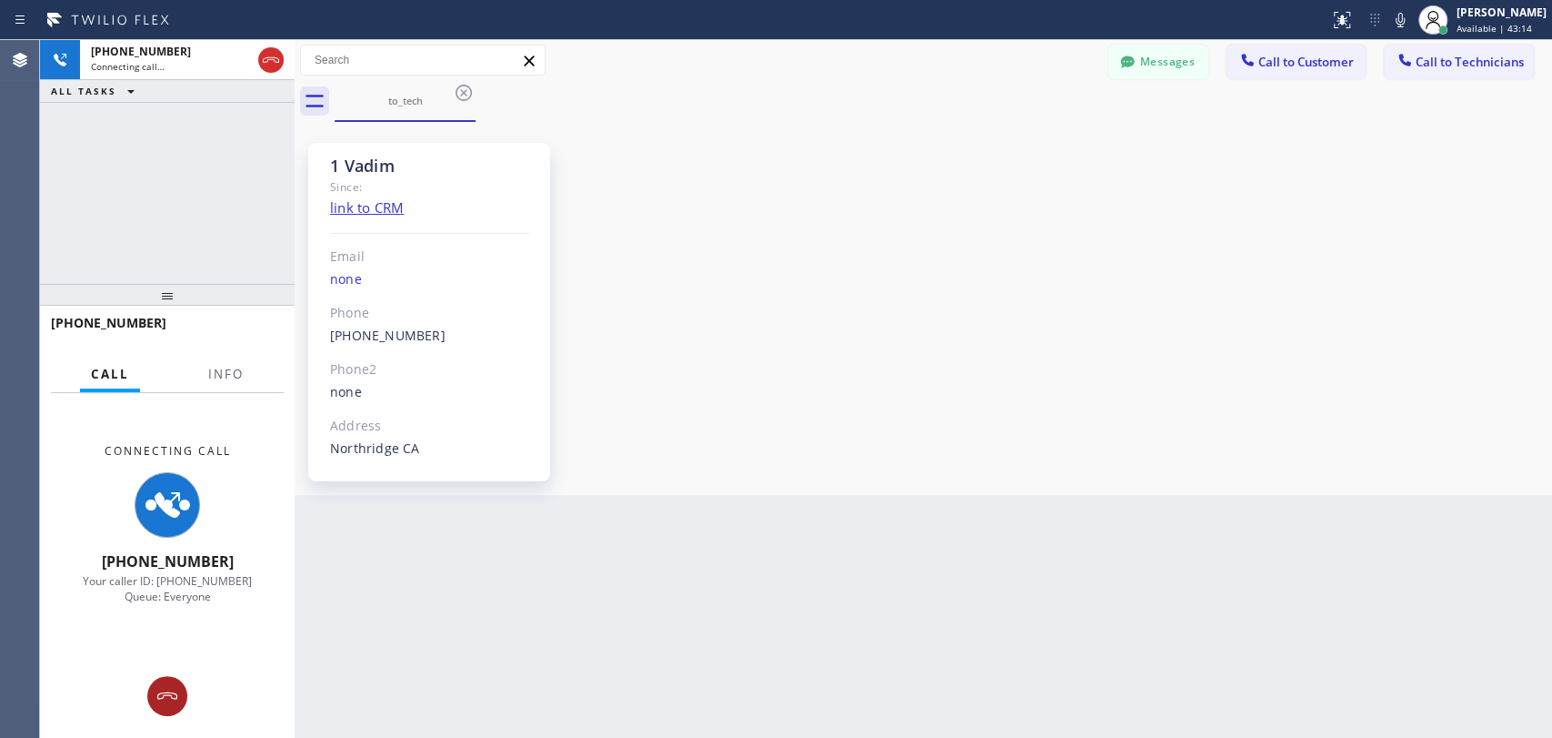
click at [174, 682] on button at bounding box center [167, 696] width 40 height 40
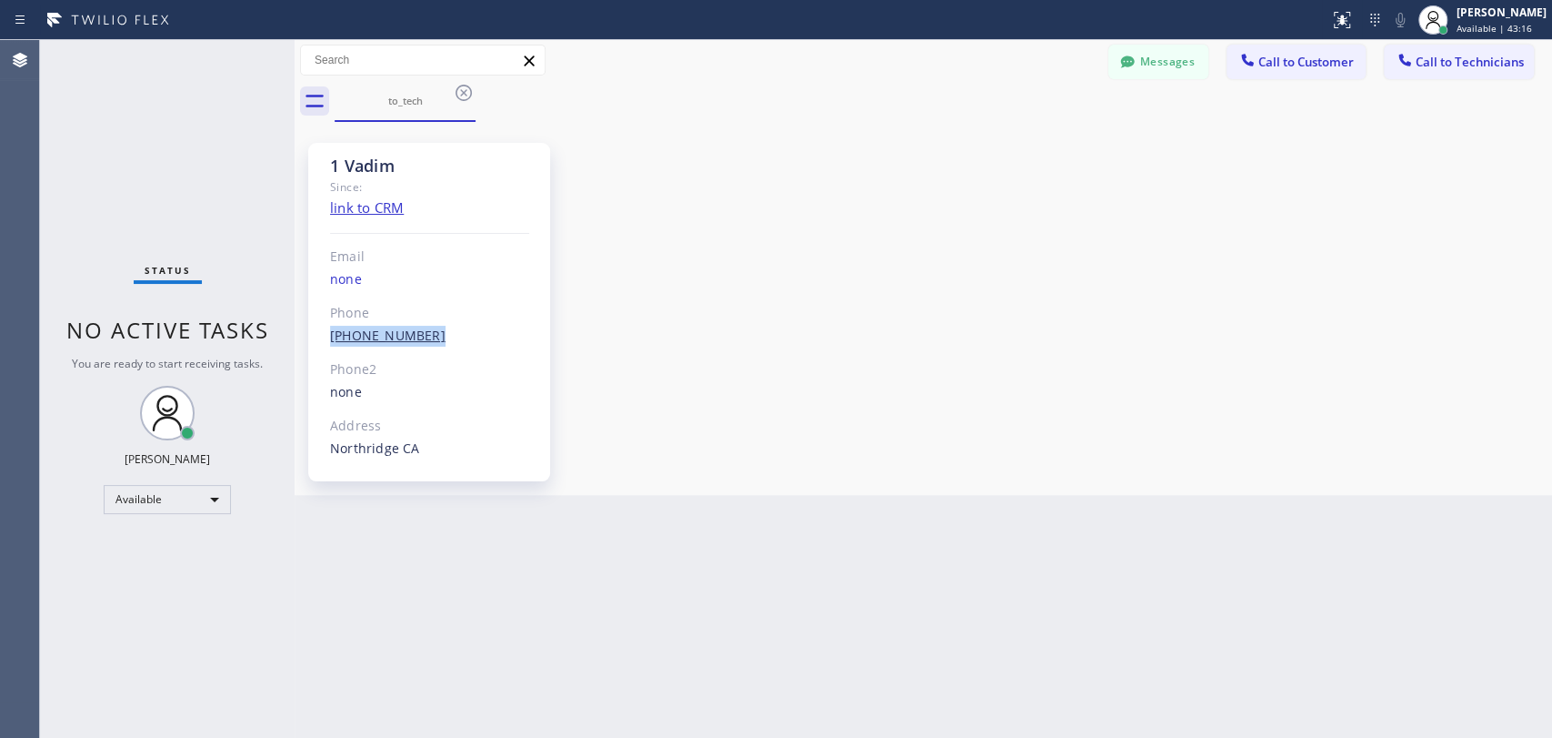
drag, startPoint x: 456, startPoint y: 331, endPoint x: 331, endPoint y: 332, distance: 124.6
click at [331, 332] on div "[PHONE_NUMBER] Outbound call Technician [PERSON_NAME] Your caller id phone numb…" at bounding box center [429, 336] width 199 height 21
copy link "[PHONE_NUMBER]"
click at [468, 85] on icon at bounding box center [464, 93] width 22 height 22
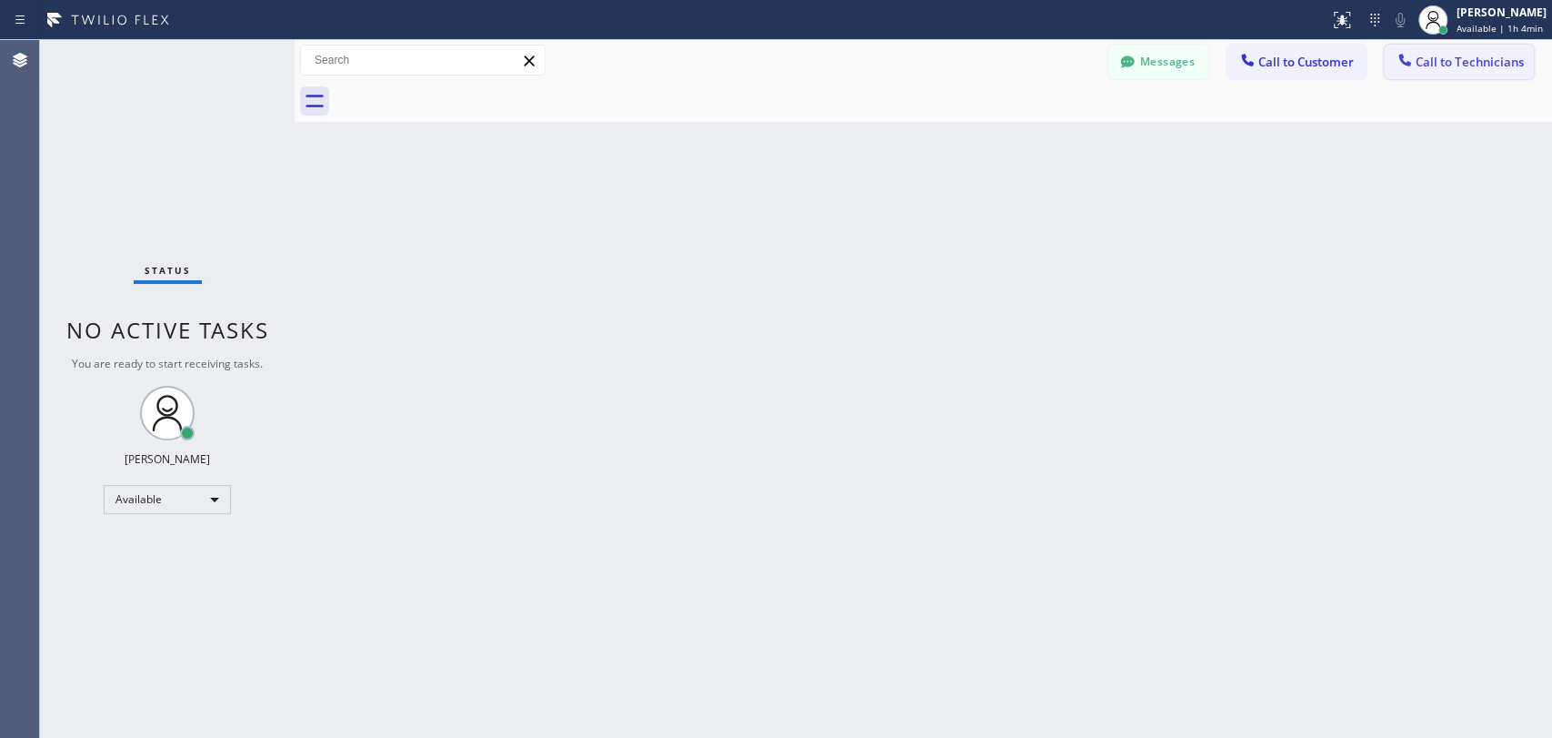
click at [1439, 60] on span "Call to Technicians" at bounding box center [1470, 62] width 108 height 16
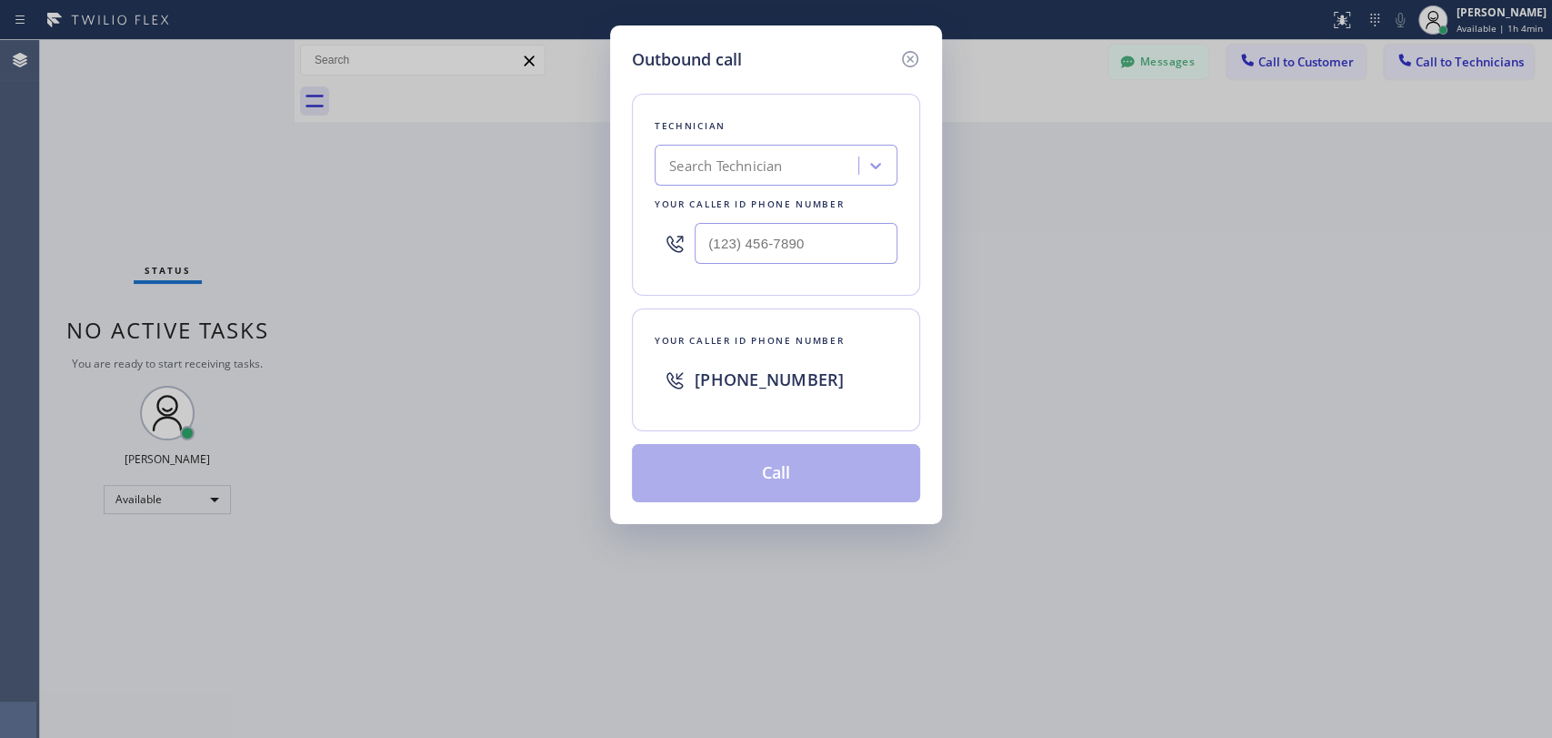
click at [771, 180] on div "Search Technician" at bounding box center [759, 166] width 198 height 32
type input "ыумфл"
drag, startPoint x: 663, startPoint y: 159, endPoint x: 604, endPoint y: 159, distance: 59.1
click at [604, 159] on div "Outbound call Technician option [PERSON_NAME], selected. 0 results available. S…" at bounding box center [776, 369] width 1552 height 738
click at [677, 162] on div "Search Technician" at bounding box center [725, 166] width 113 height 21
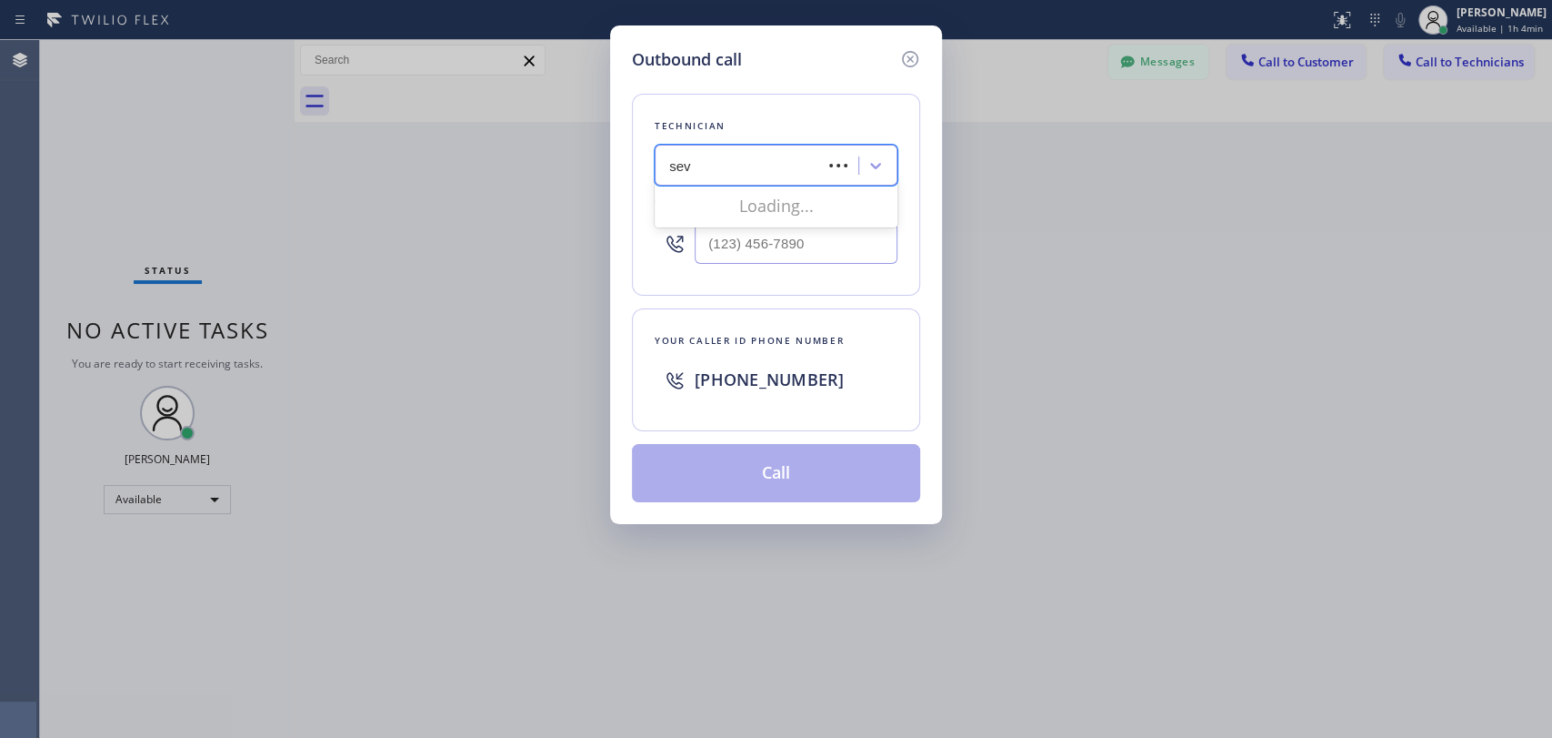
type input "seva"
click at [728, 237] on div "[PERSON_NAME]" at bounding box center [776, 236] width 243 height 33
type input "[PHONE_NUMBER]"
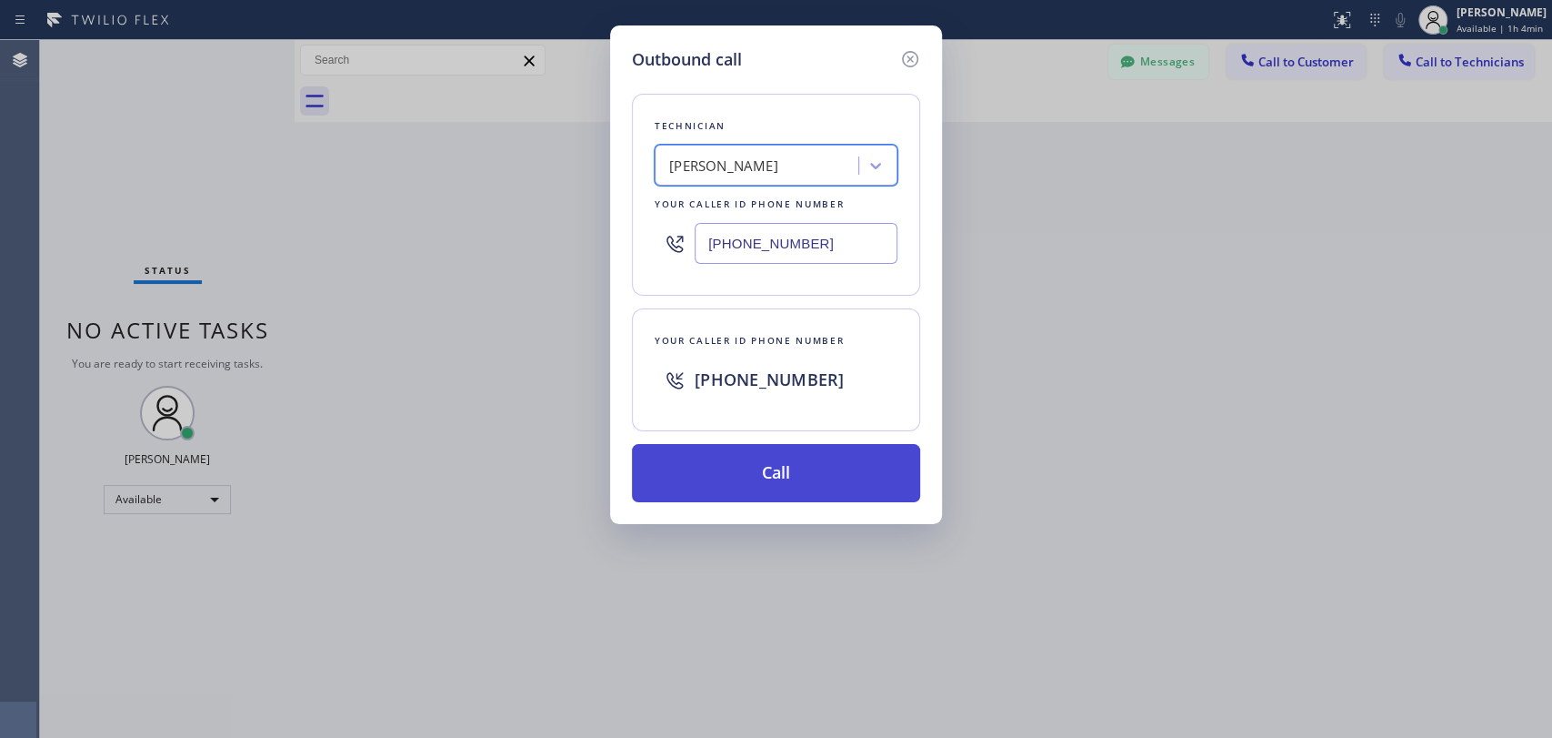
click at [717, 467] on button "Call" at bounding box center [776, 473] width 288 height 58
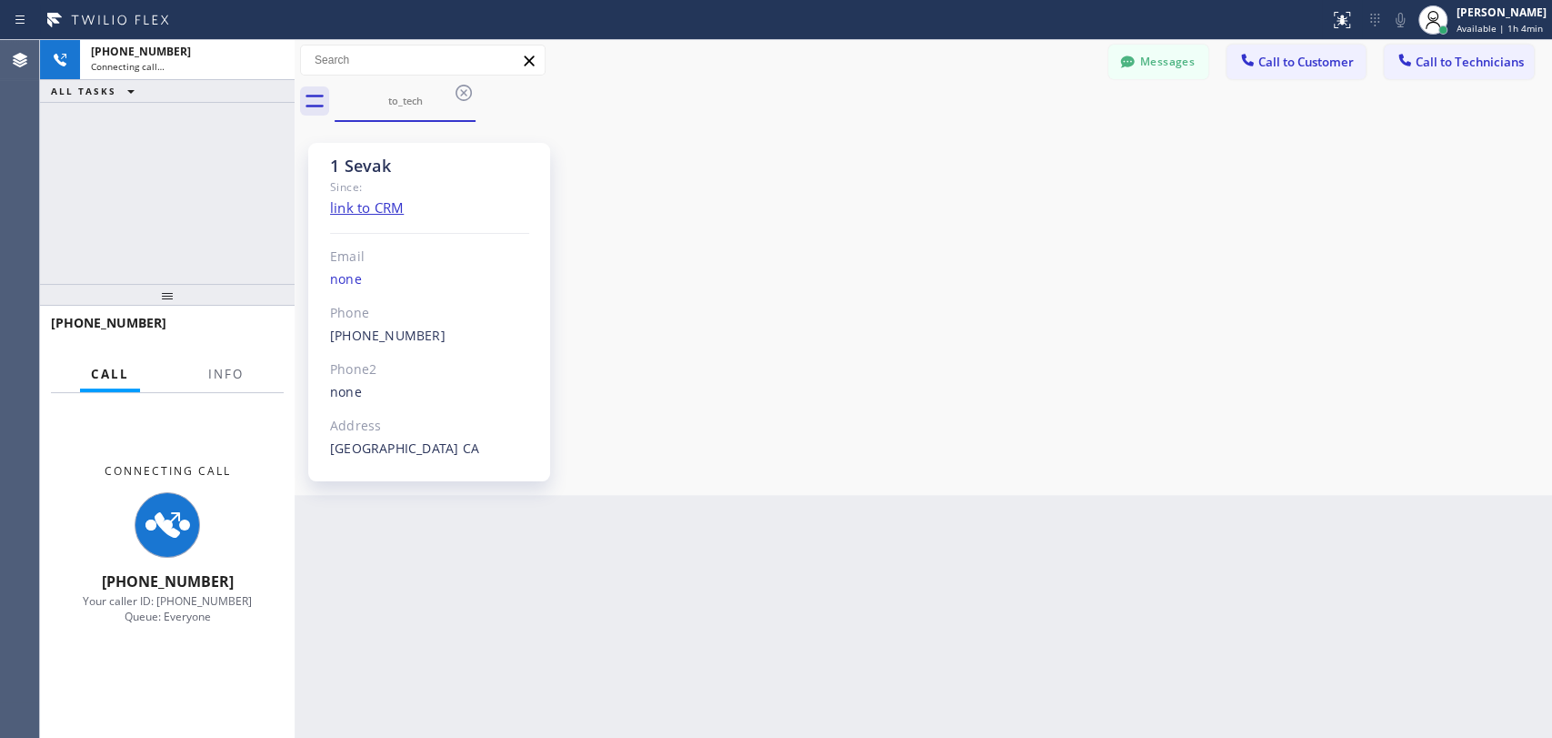
scroll to position [856, 0]
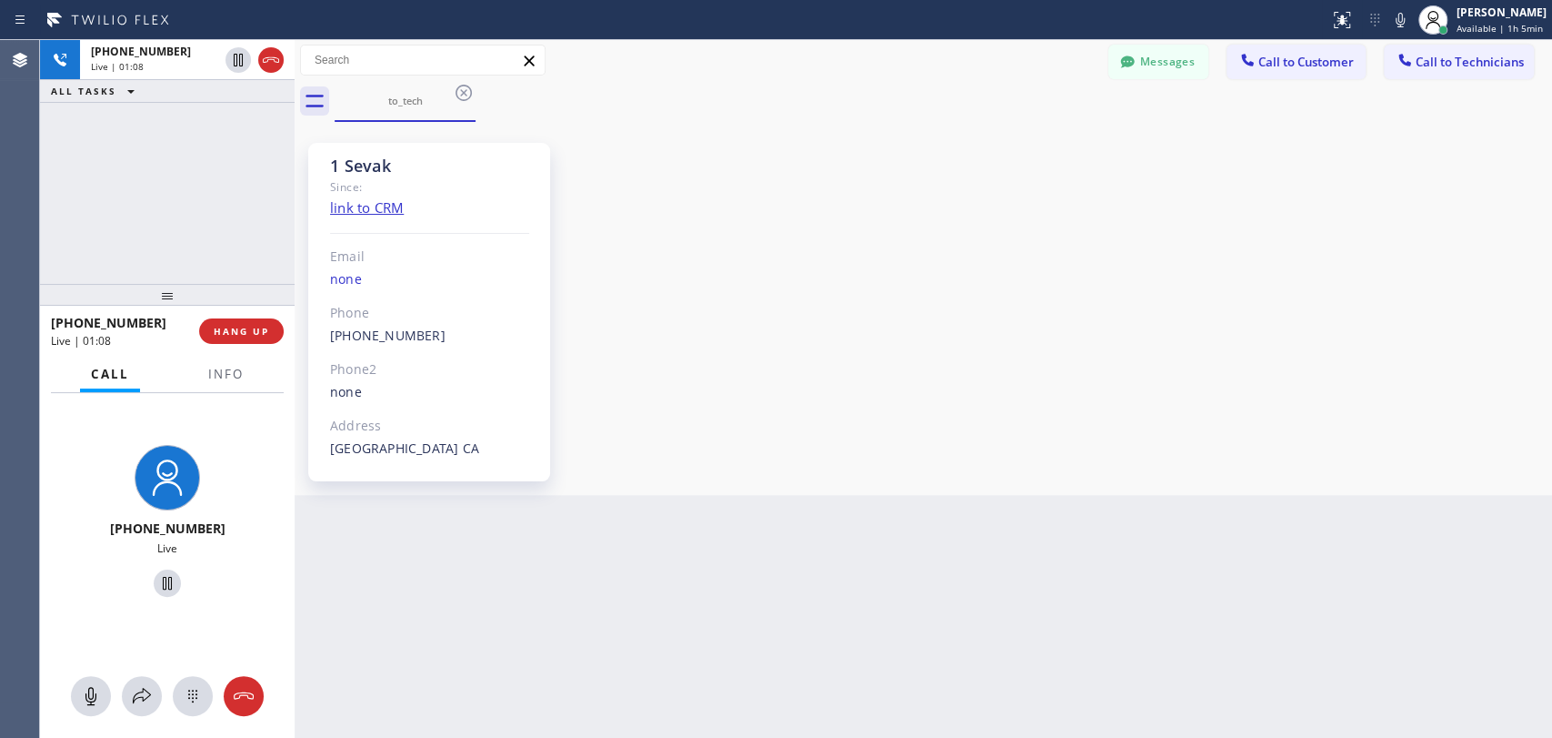
drag, startPoint x: 255, startPoint y: 333, endPoint x: 1292, endPoint y: -88, distance: 1119.8
click at [1292, 0] on html "Status report No issues detected If you experience an issue, please download th…" at bounding box center [776, 369] width 1552 height 738
click at [240, 318] on button "HANG UP" at bounding box center [241, 330] width 85 height 25
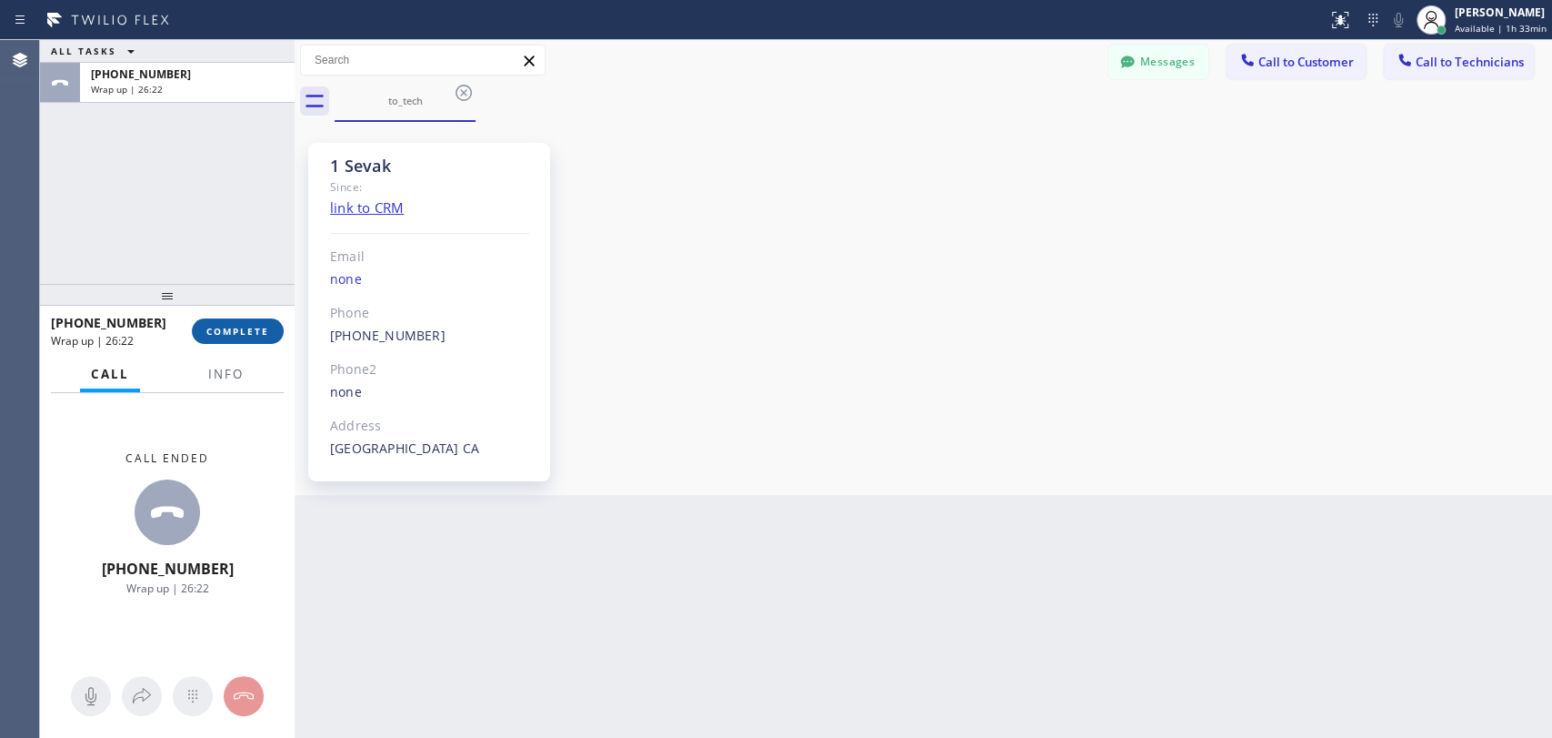
click at [233, 329] on span "COMPLETE" at bounding box center [237, 331] width 63 height 13
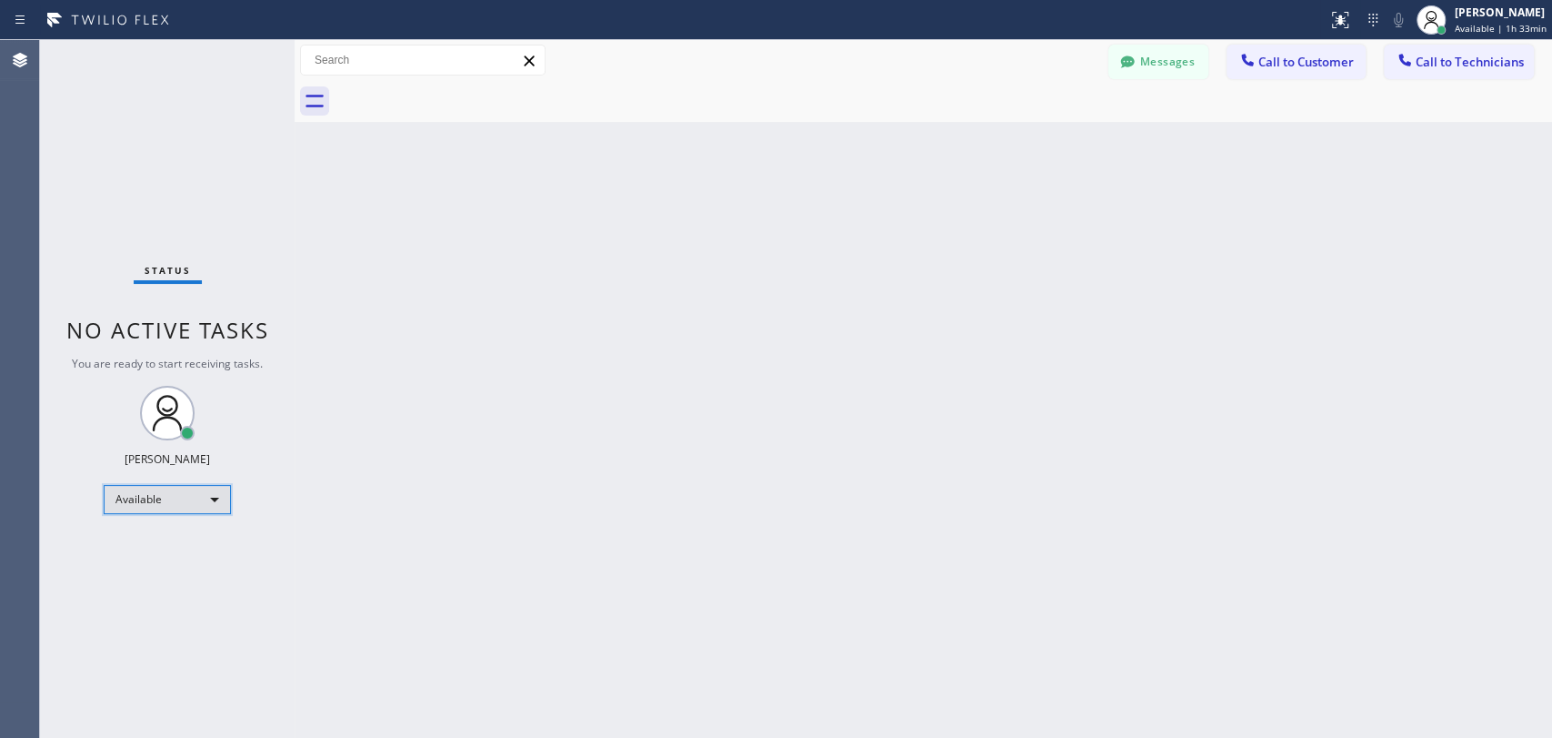
click at [199, 489] on div "Available" at bounding box center [167, 499] width 127 height 29
click at [191, 531] on li "Offline" at bounding box center [167, 523] width 124 height 22
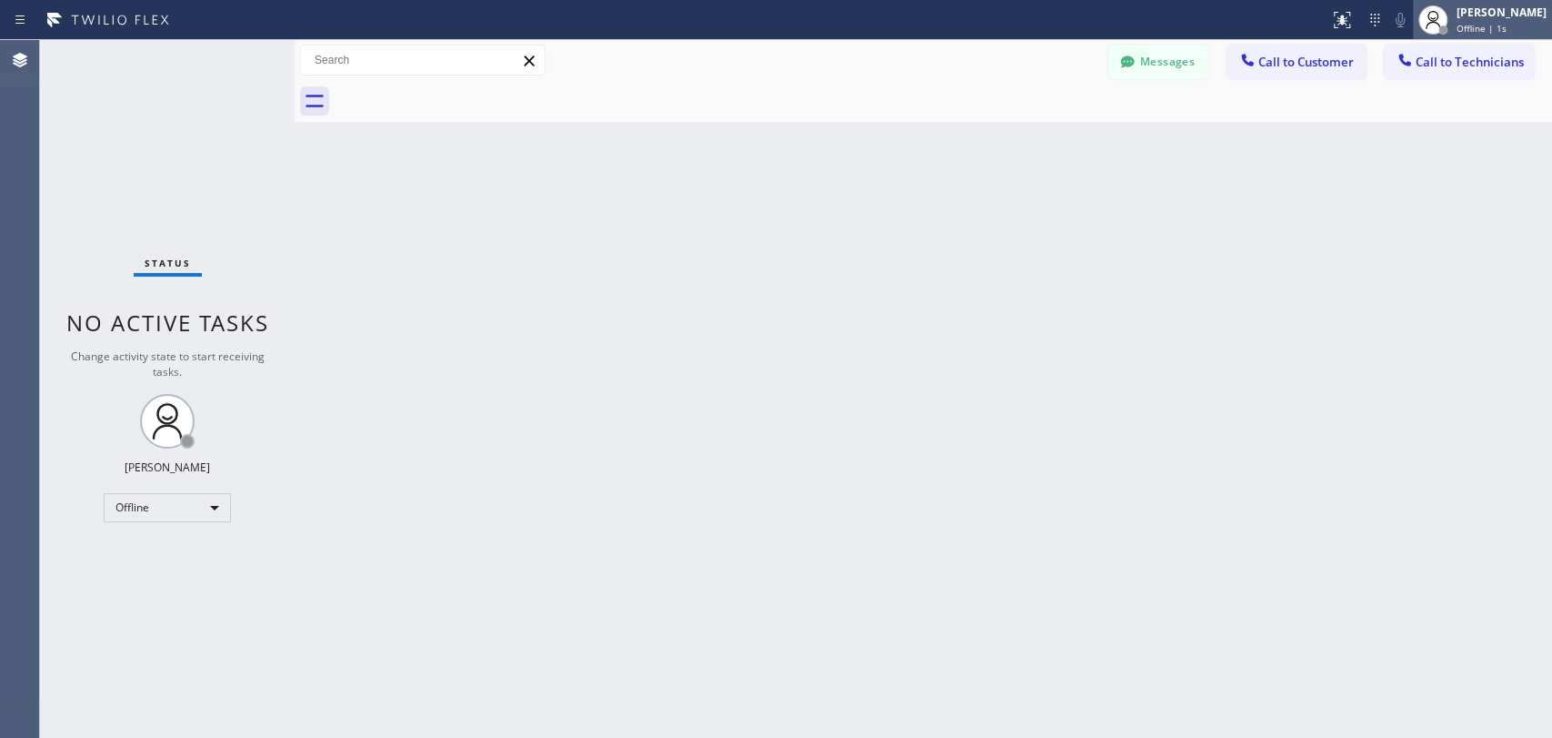
click at [1438, 15] on div at bounding box center [1433, 20] width 40 height 40
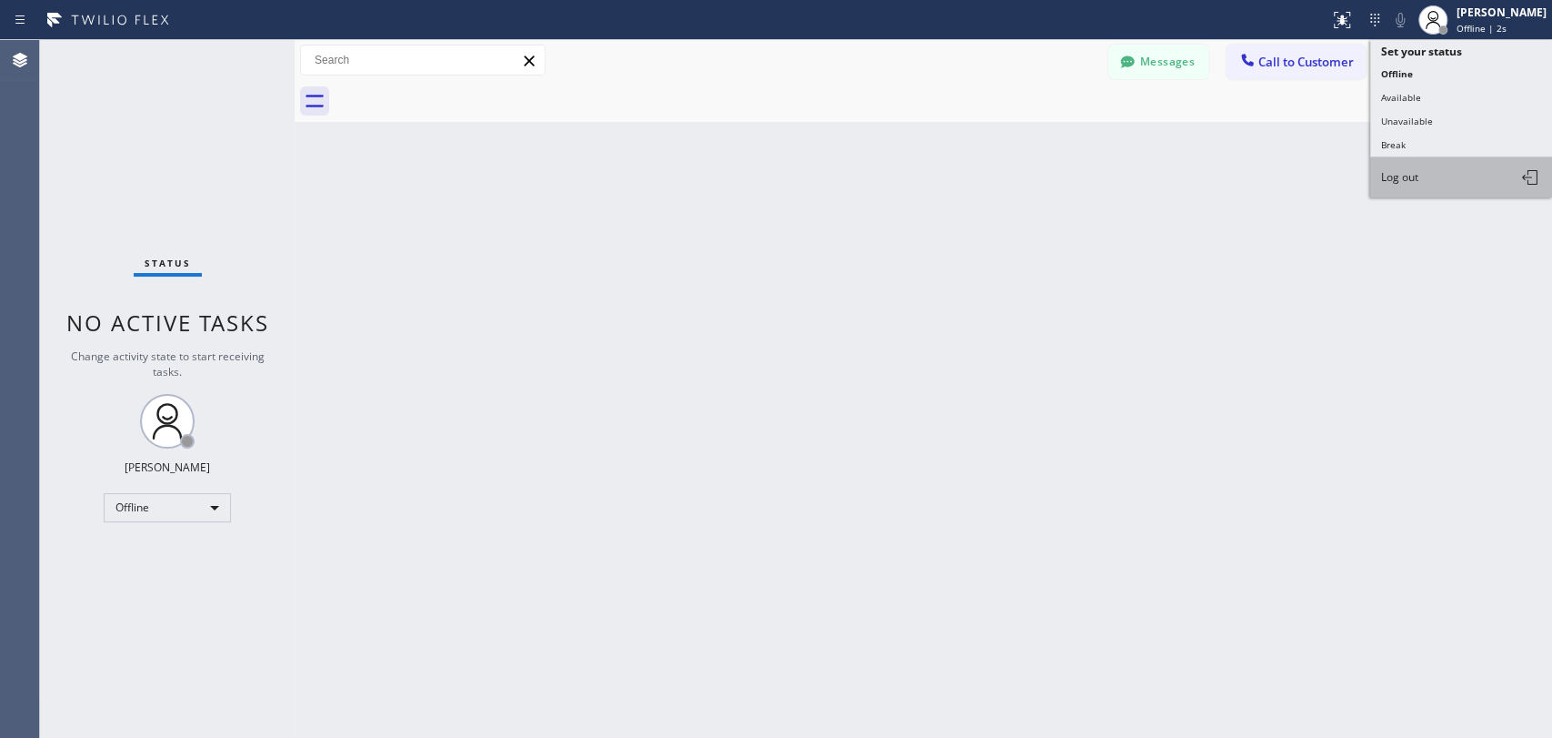
click at [1404, 171] on span "Log out" at bounding box center [1399, 176] width 37 height 15
